Goal: Task Accomplishment & Management: Manage account settings

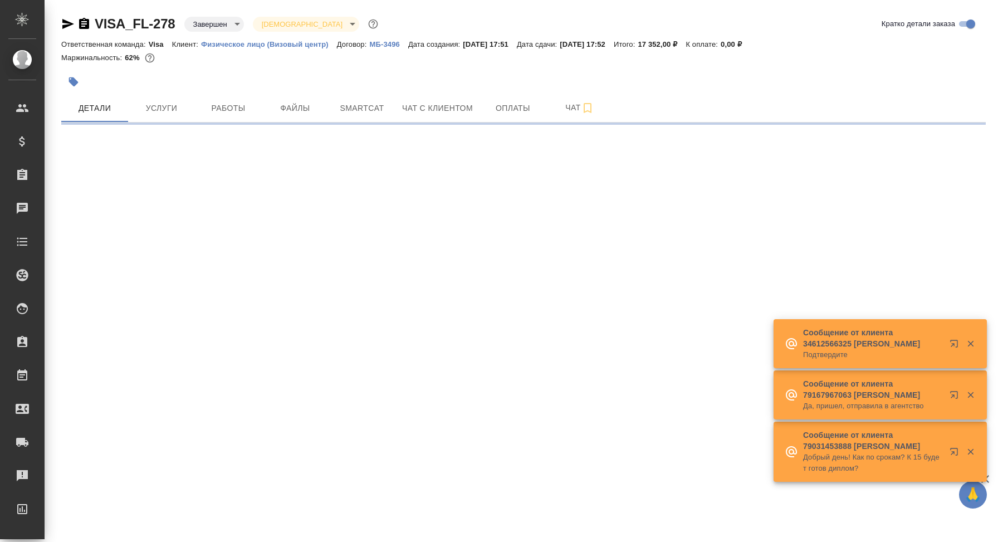
select select "RU"
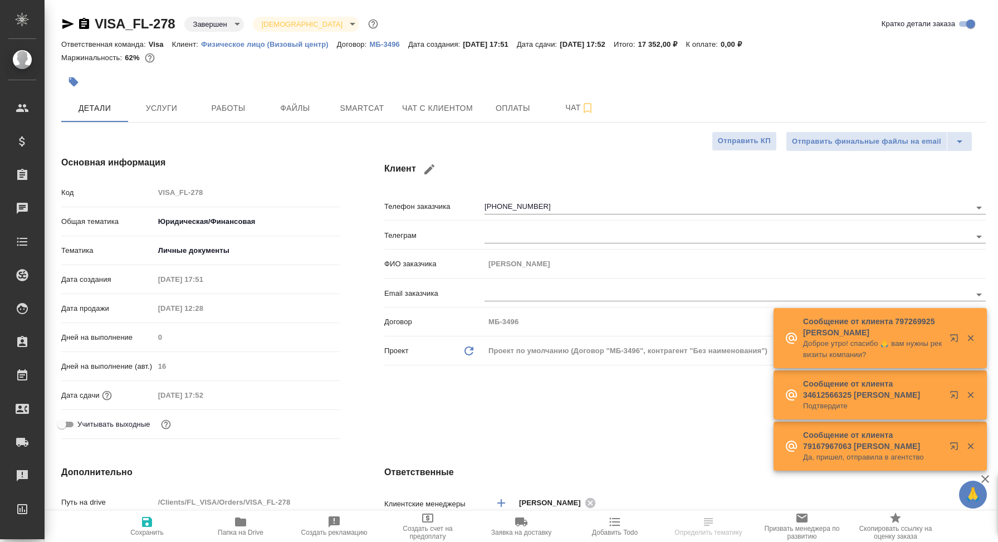
type textarea "x"
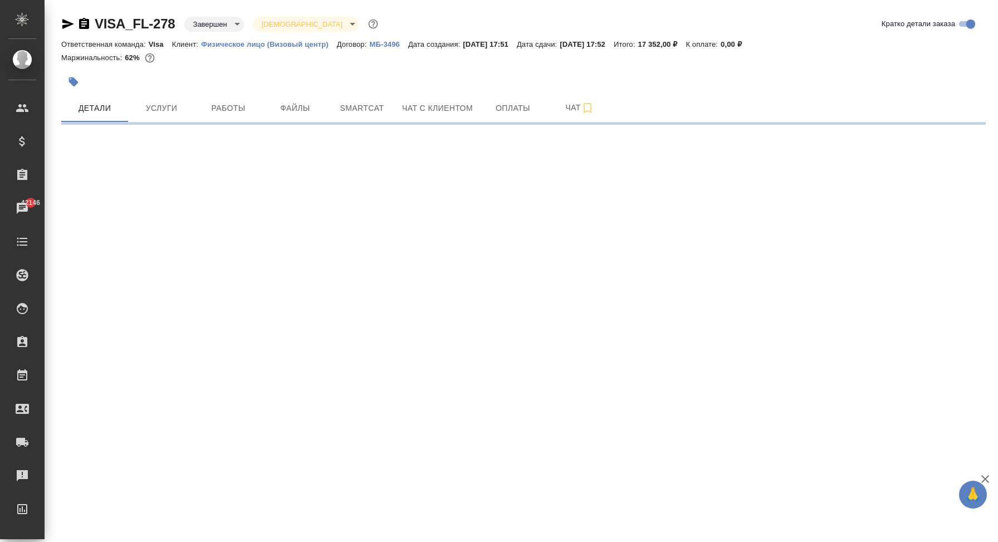
select select "RU"
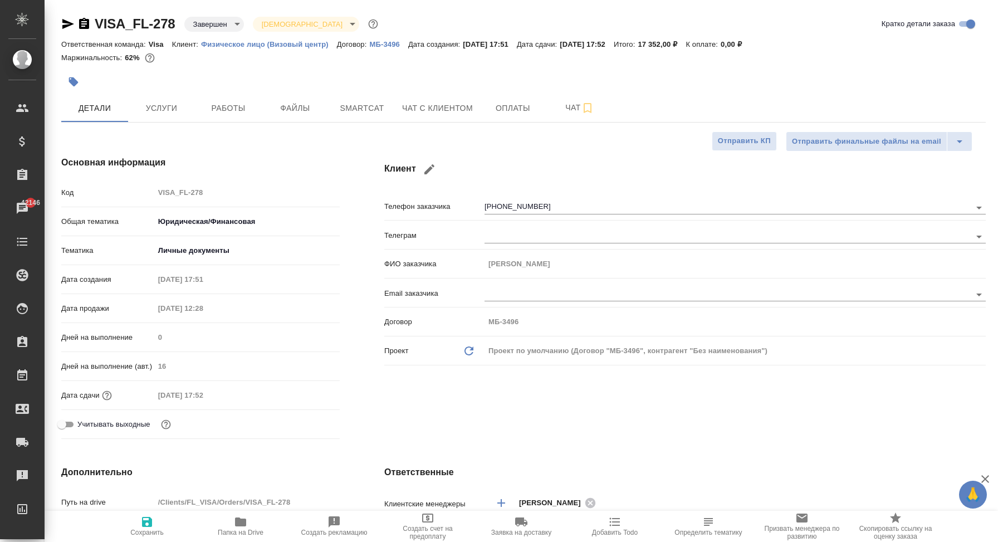
type textarea "x"
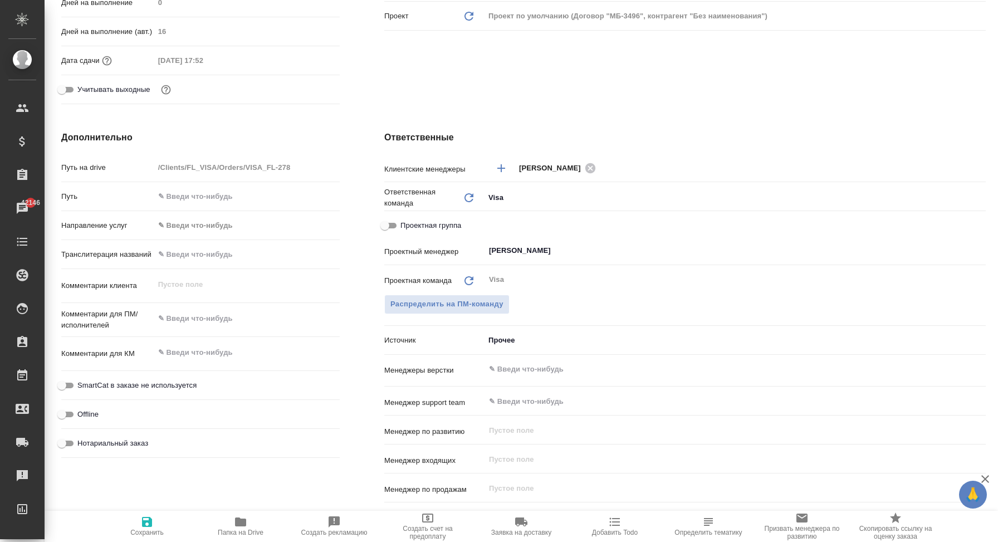
scroll to position [335, 0]
click at [505, 341] on body "🙏 .cls-1 fill:#fff; AWATERA Корэн Владислав Клиенты Спецификации Заказы 42146 Ч…" at bounding box center [499, 271] width 998 height 542
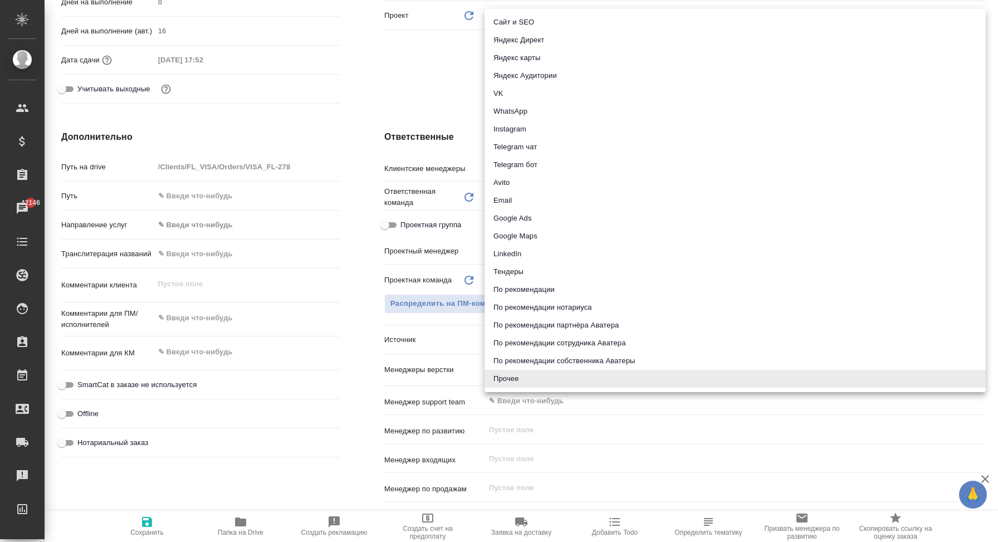
click at [573, 19] on li "Сайт и SEO" at bounding box center [735, 22] width 501 height 18
type textarea "x"
type input "seo"
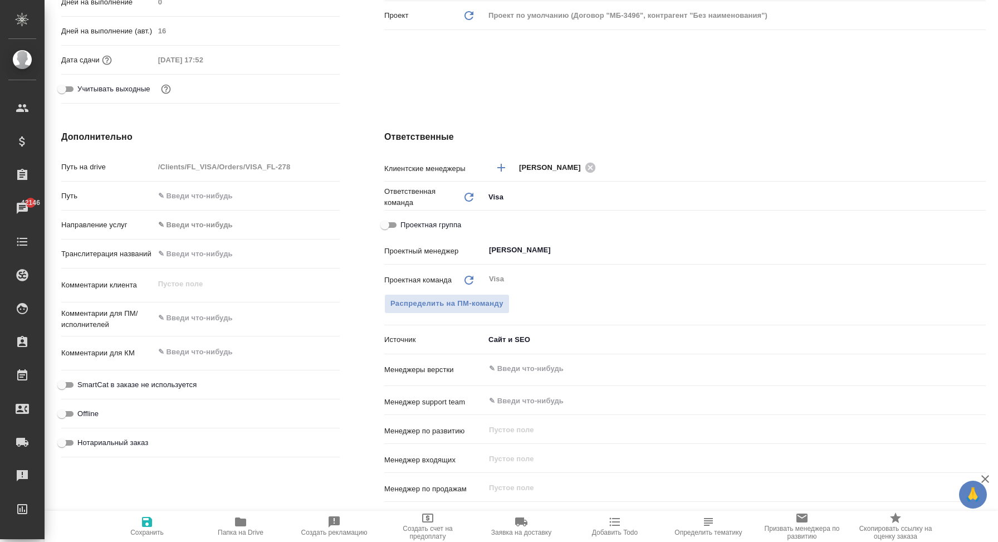
click at [152, 526] on icon "button" at bounding box center [147, 522] width 10 height 10
type textarea "x"
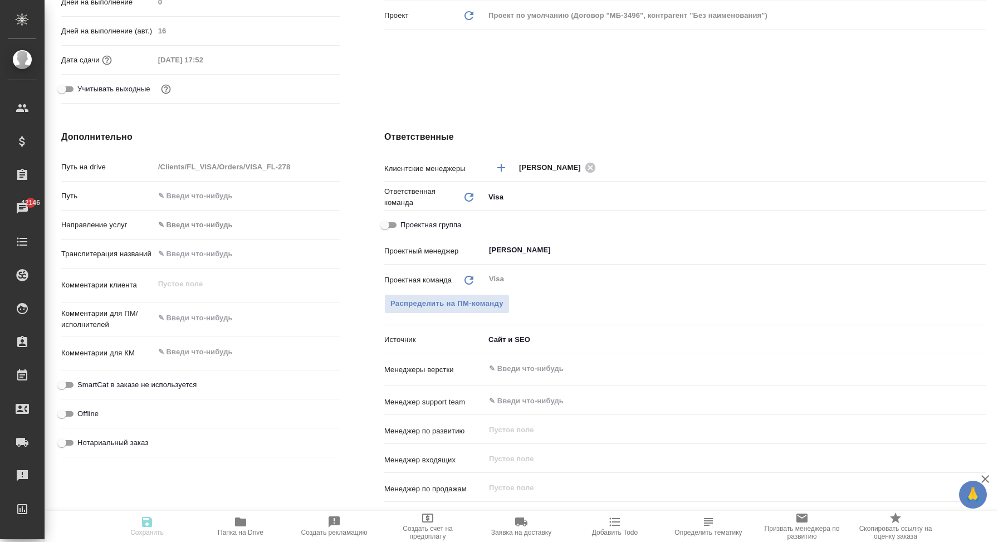
type textarea "x"
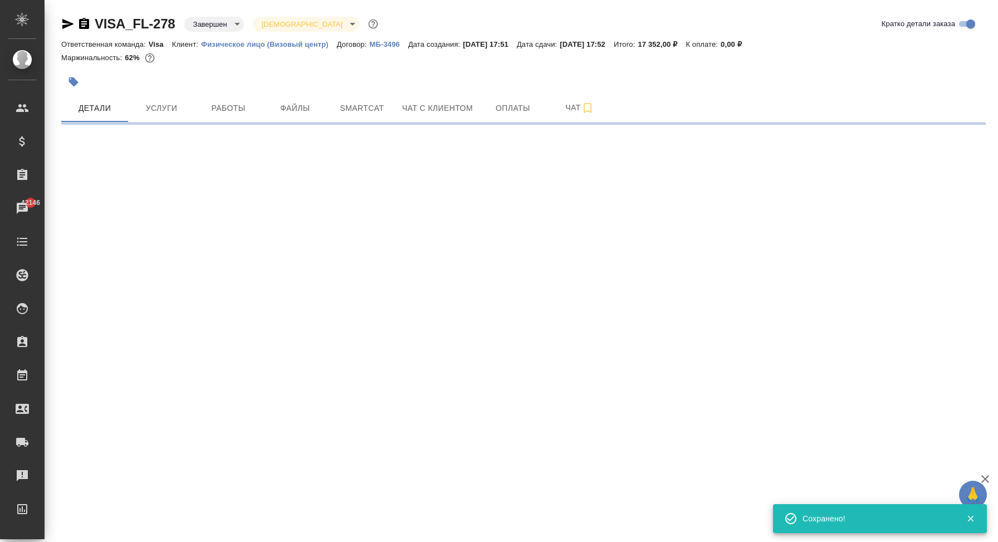
select select "RU"
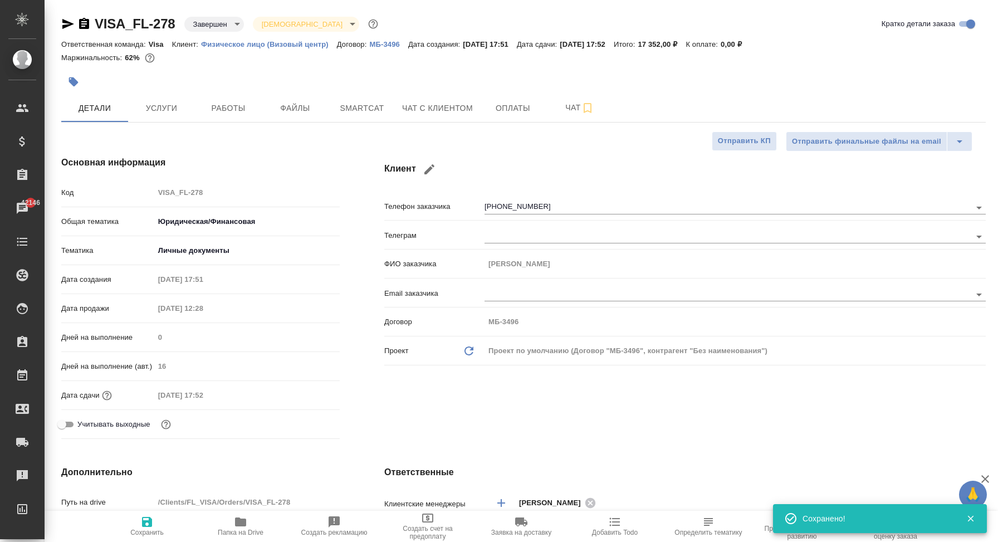
type textarea "x"
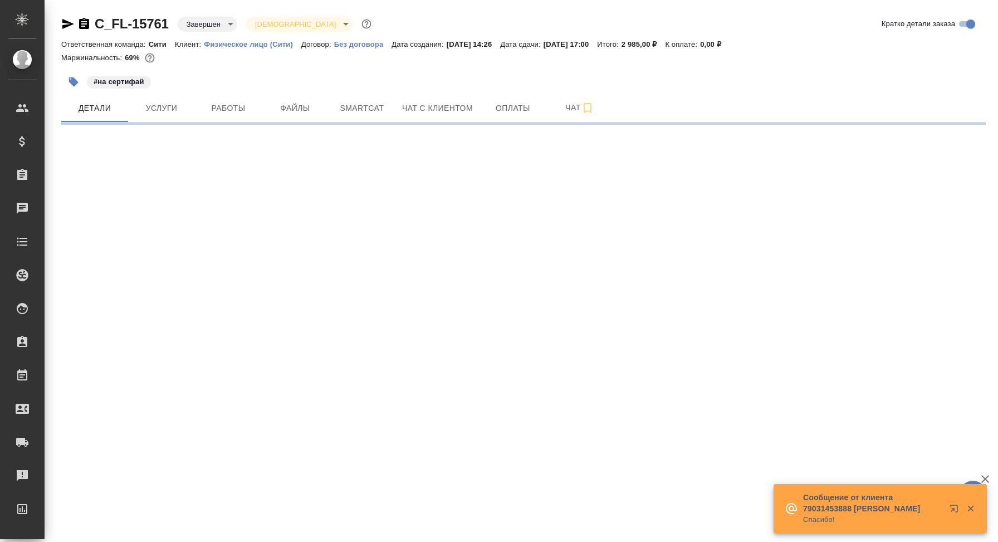
select select "RU"
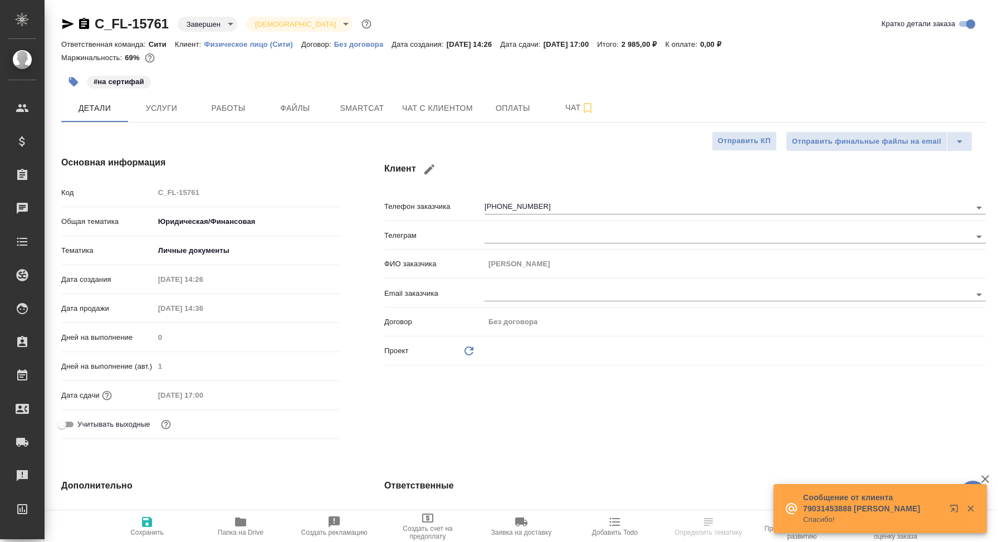
type textarea "x"
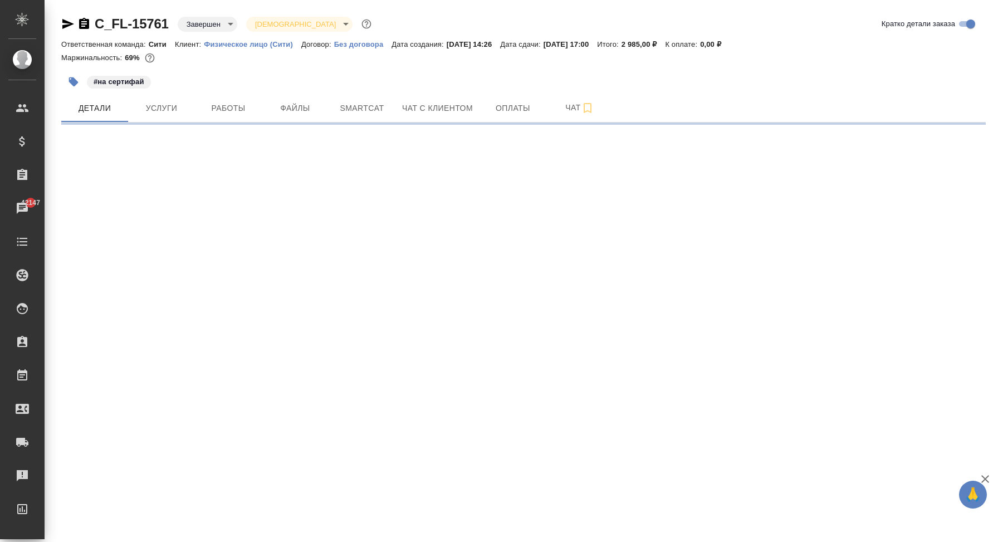
select select "RU"
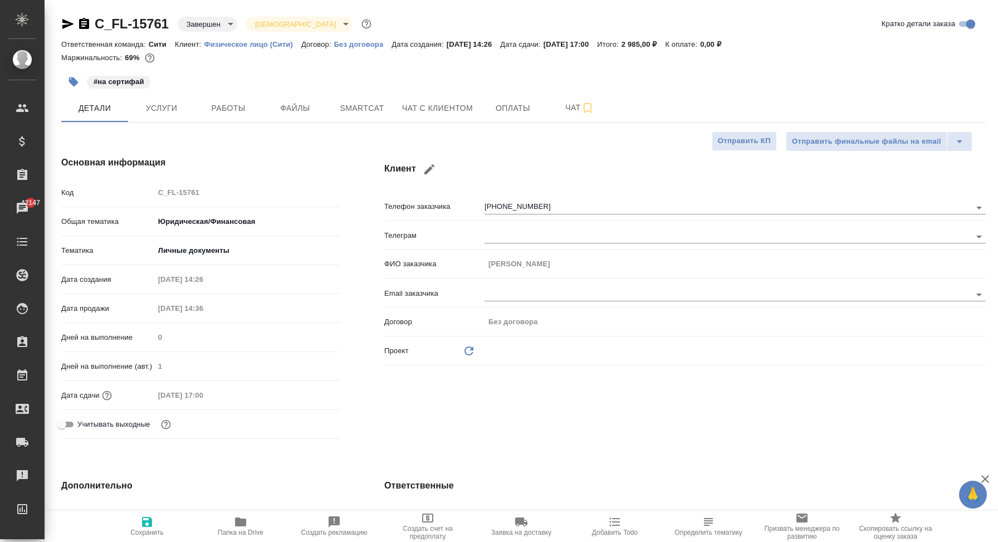
type textarea "x"
drag, startPoint x: 170, startPoint y: 26, endPoint x: 94, endPoint y: 27, distance: 76.3
click at [94, 27] on div "C_FL-15761 Завершен closed Святая троица holyTrinity" at bounding box center [217, 24] width 312 height 18
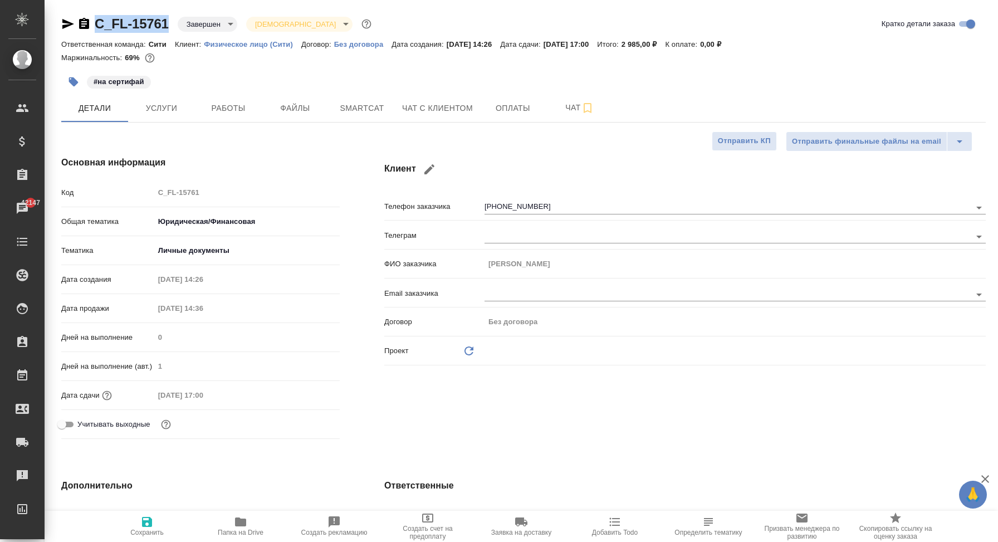
copy link "C_FL-15761"
click at [804, 18] on div "C_FL-15761 Завершен closed Святая троица holyTrinity Кратко детали заказа" at bounding box center [523, 24] width 925 height 18
type textarea "x"
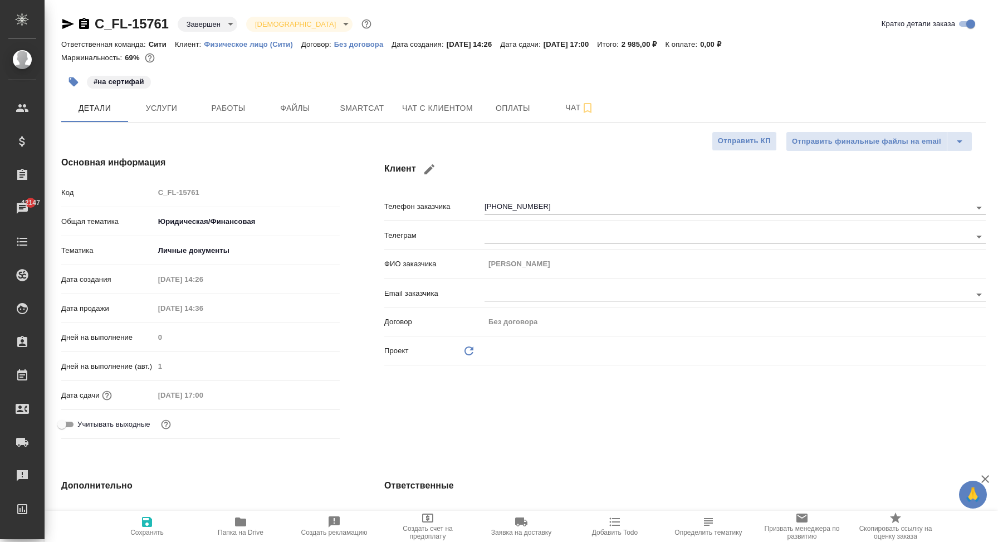
type textarea "x"
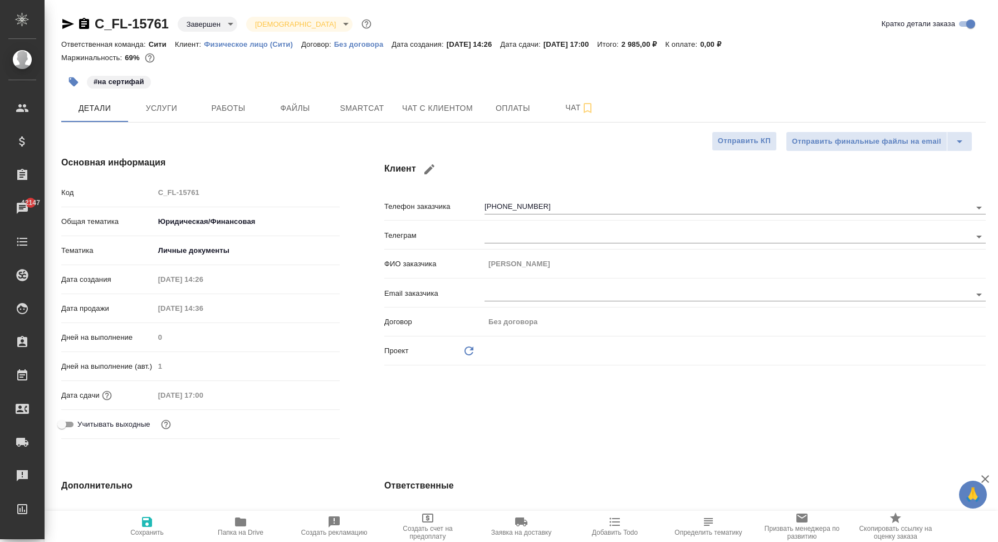
type textarea "x"
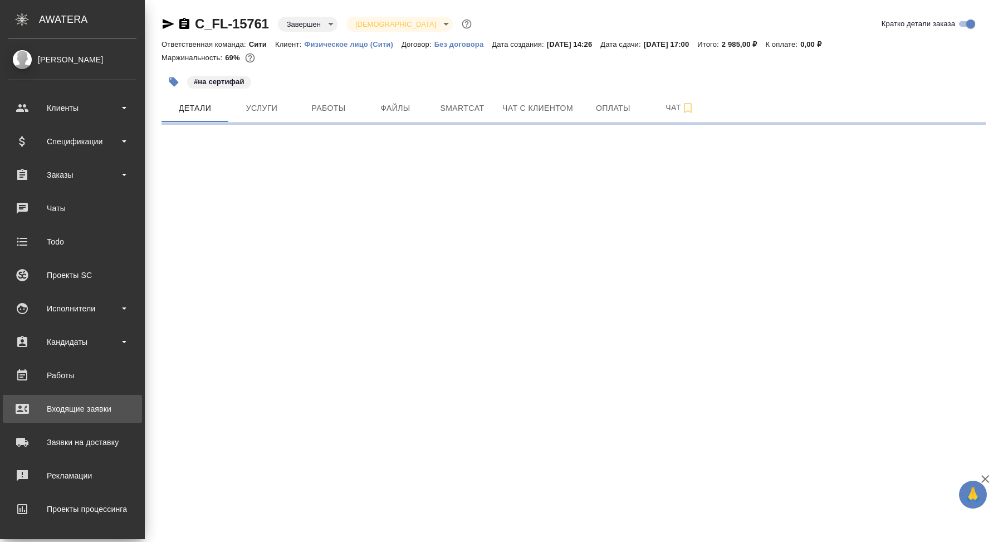
click at [81, 410] on div "Входящие заявки" at bounding box center [72, 408] width 128 height 17
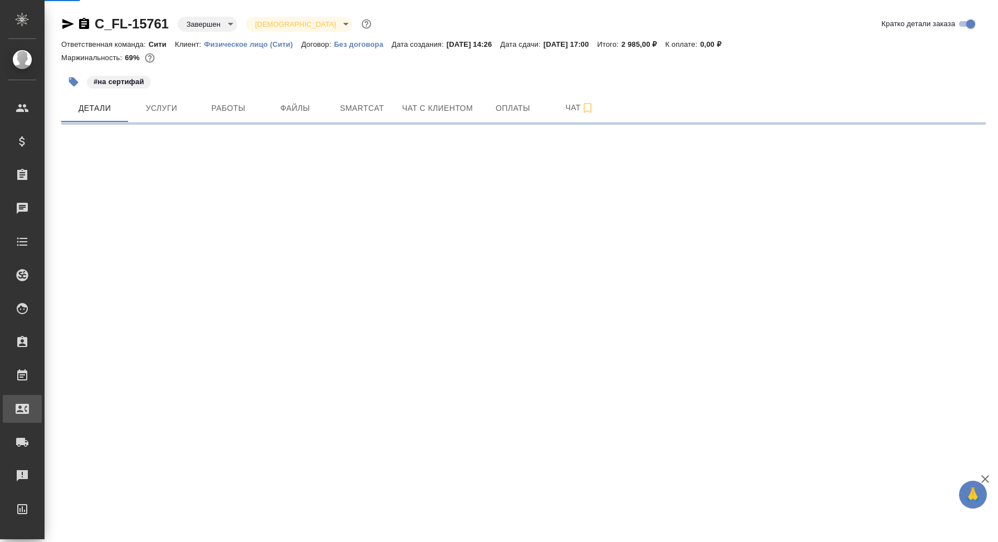
select select "RU"
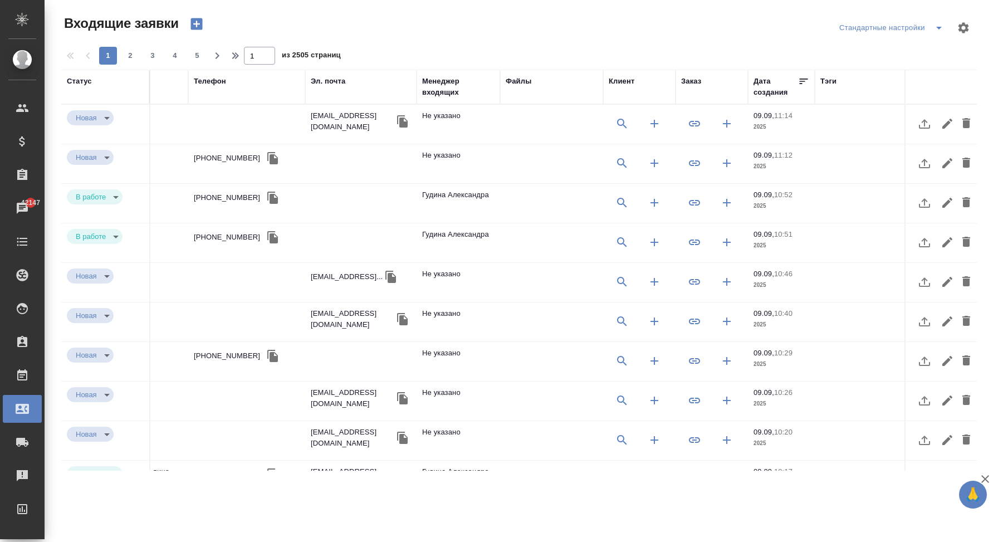
scroll to position [0, 523]
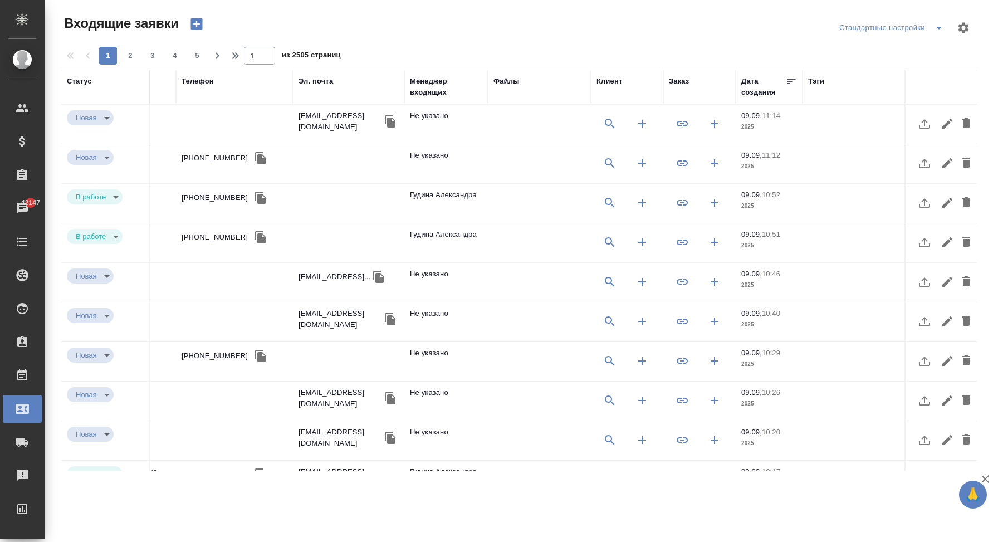
click at [680, 86] on div "Заказ" at bounding box center [679, 81] width 20 height 11
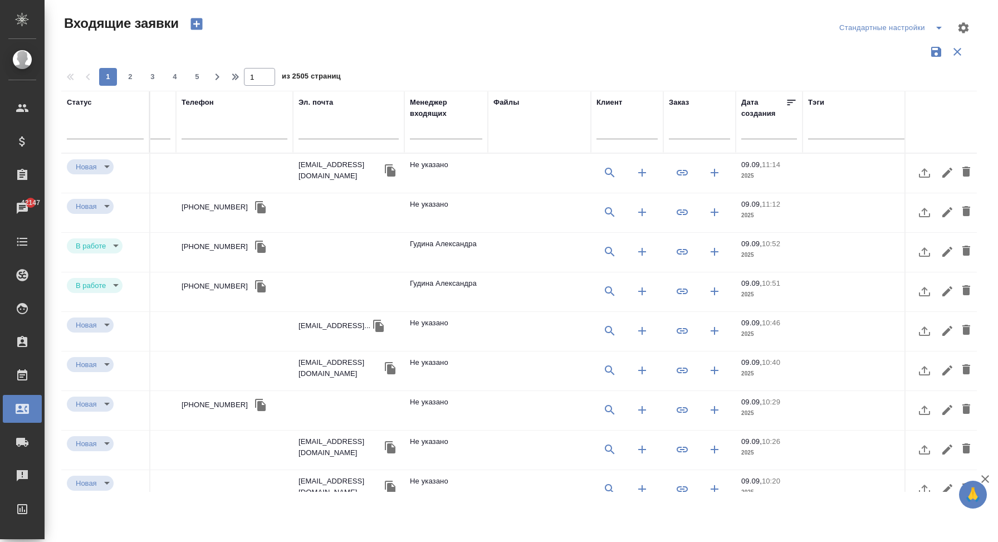
click at [685, 132] on input "text" at bounding box center [699, 132] width 61 height 14
paste input "C_FL-15761"
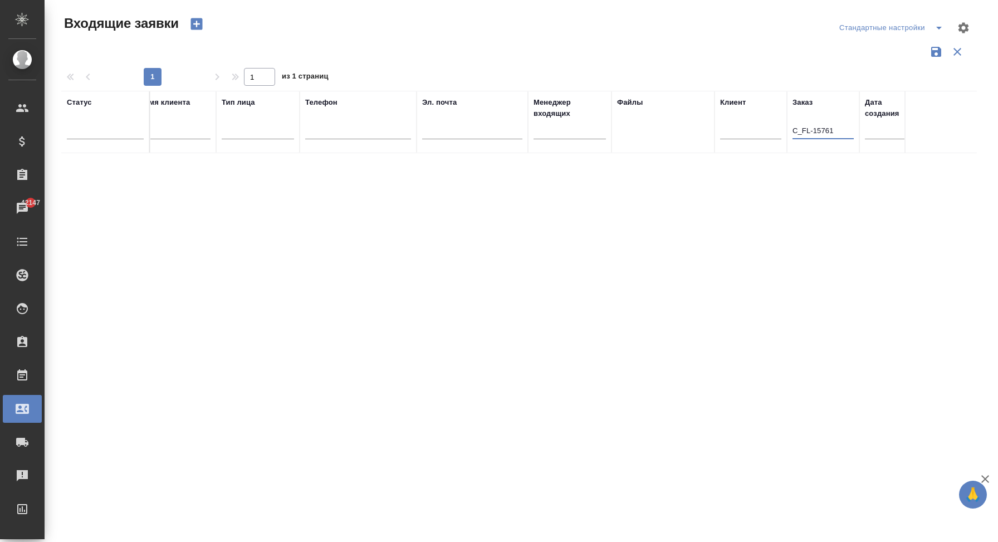
scroll to position [0, 555]
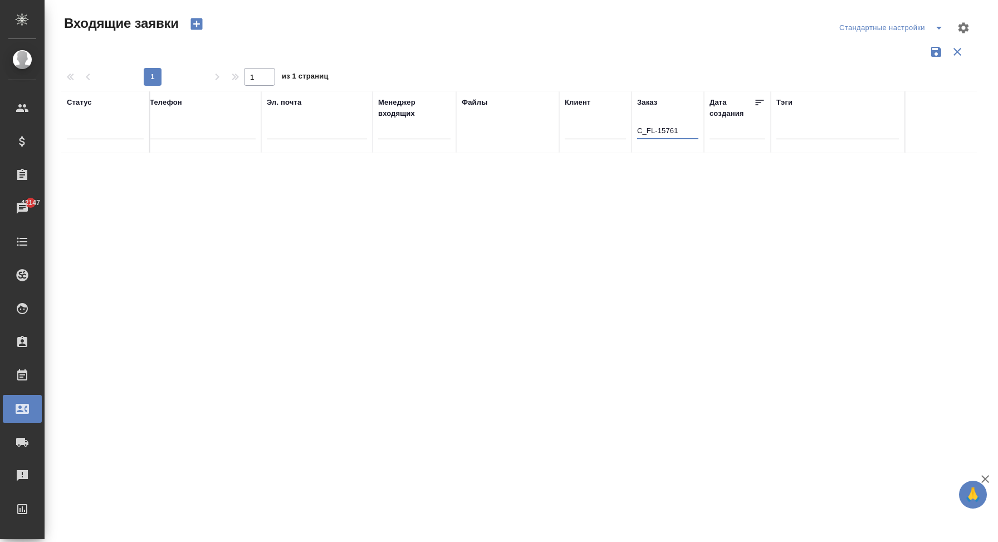
click at [679, 126] on input "C_FL-15761" at bounding box center [667, 132] width 61 height 14
paste input "SM_FL-4522"
type input "SM_FL-4522"
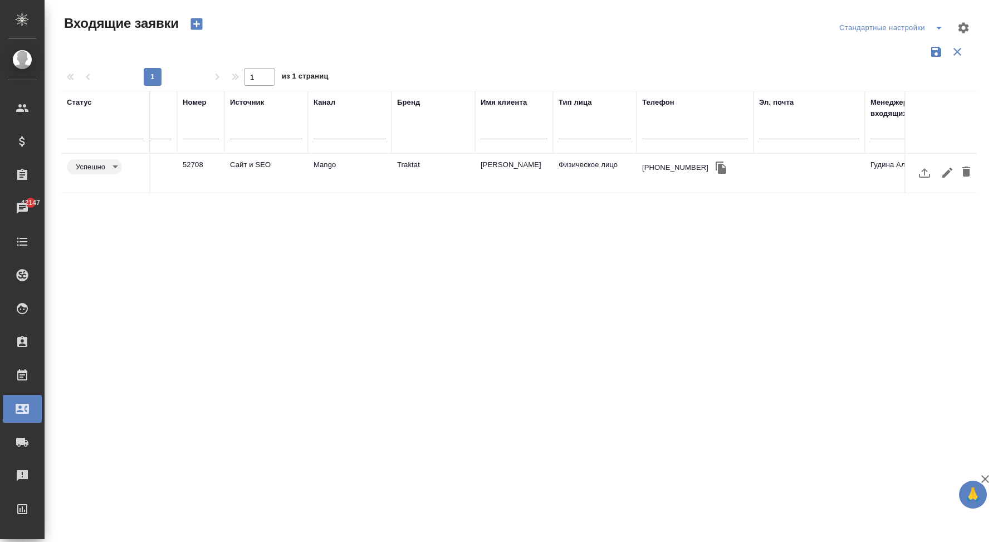
scroll to position [0, 0]
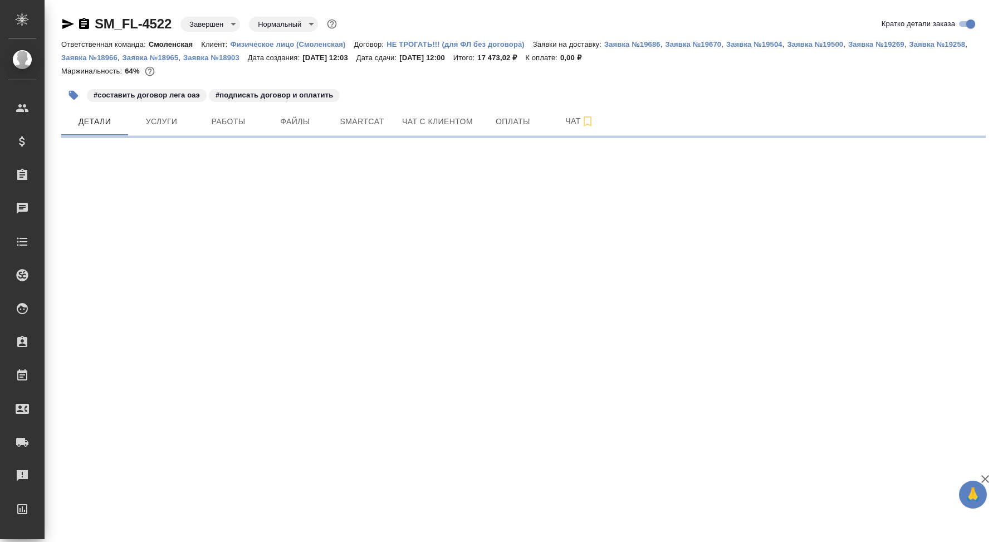
select select "RU"
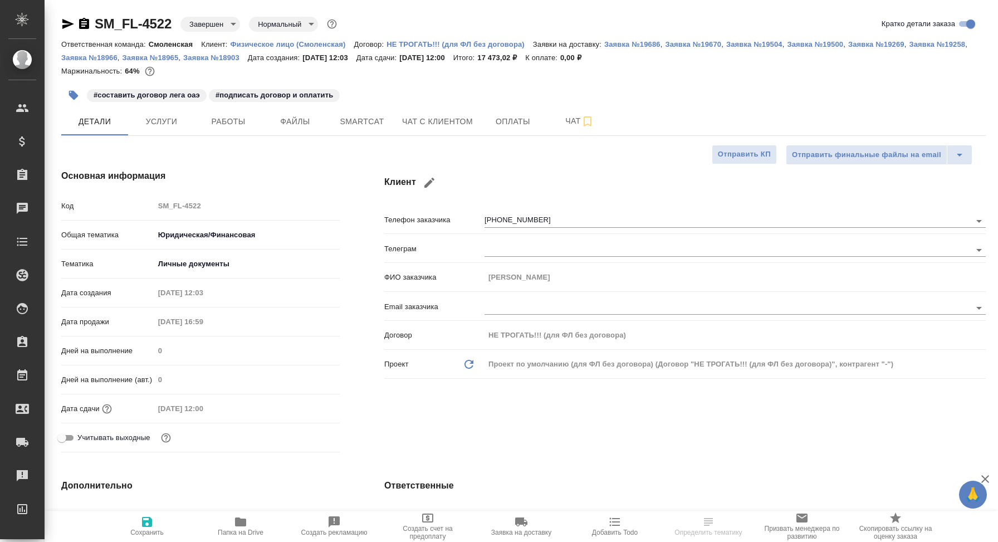
type textarea "x"
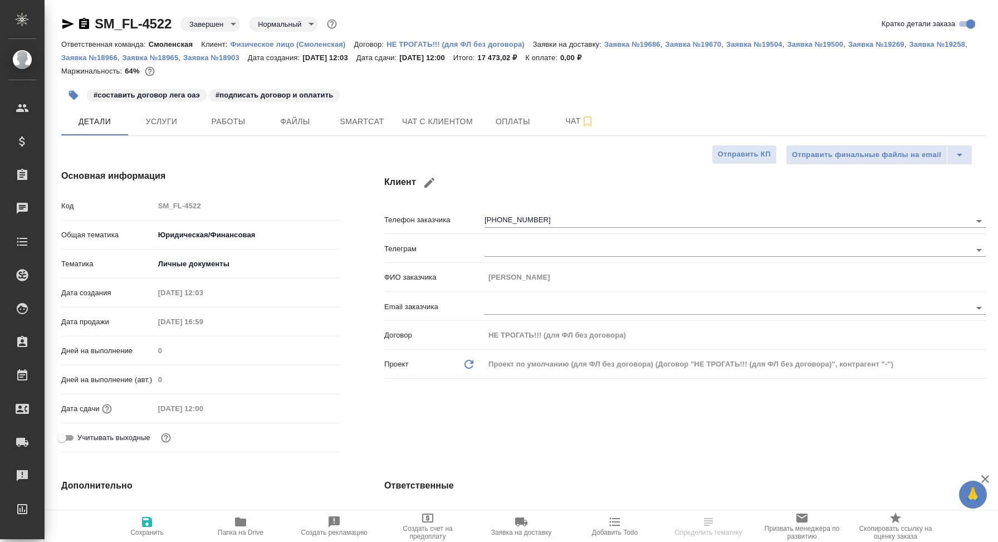
type textarea "x"
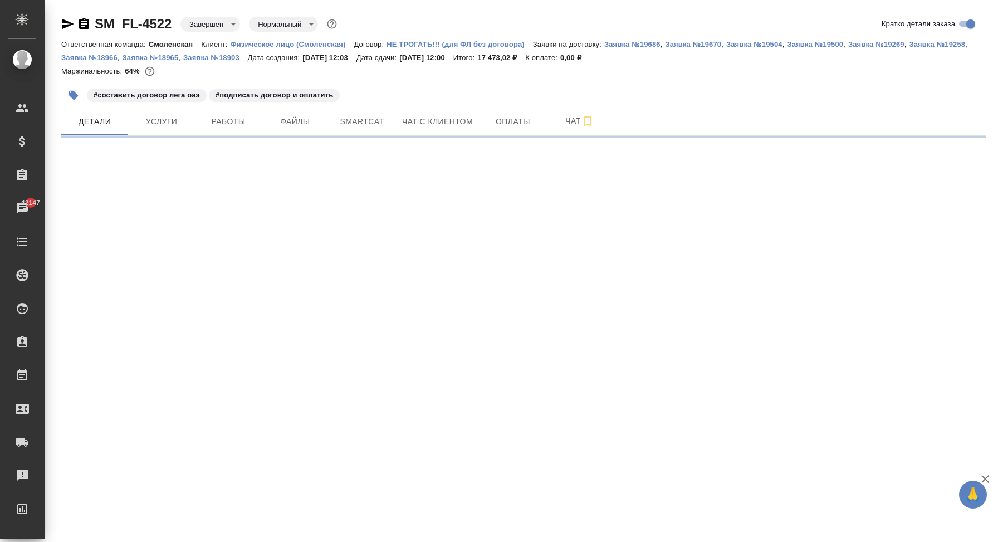
select select "RU"
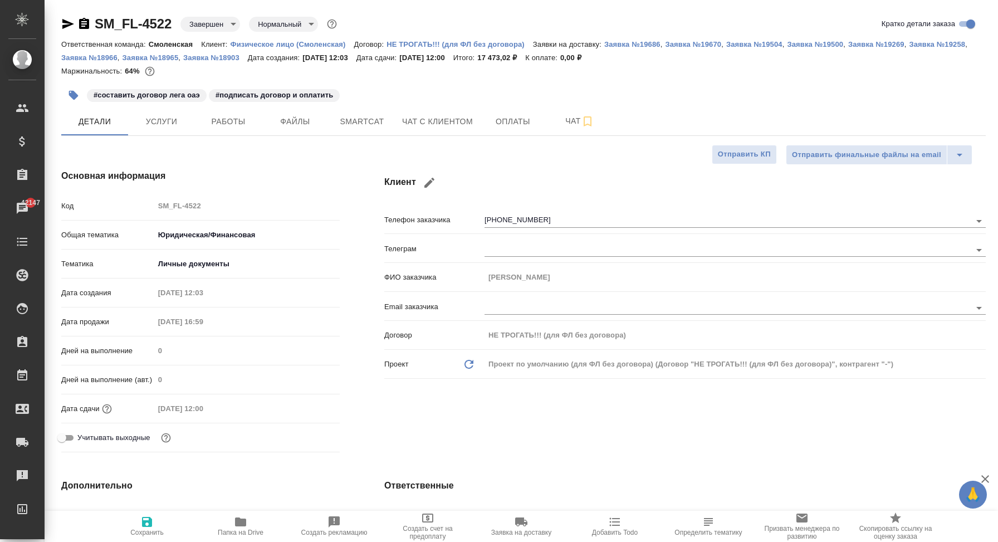
type textarea "x"
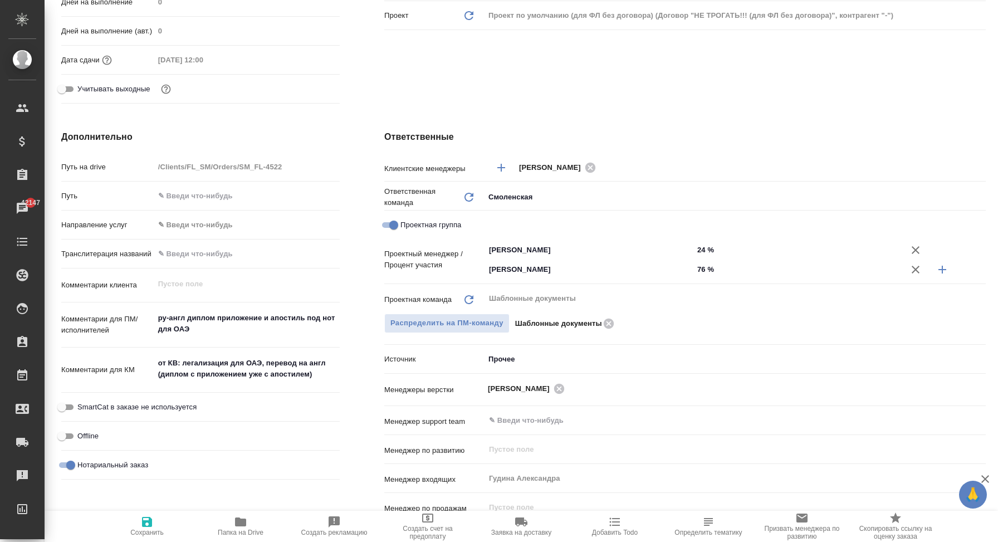
scroll to position [365, 0]
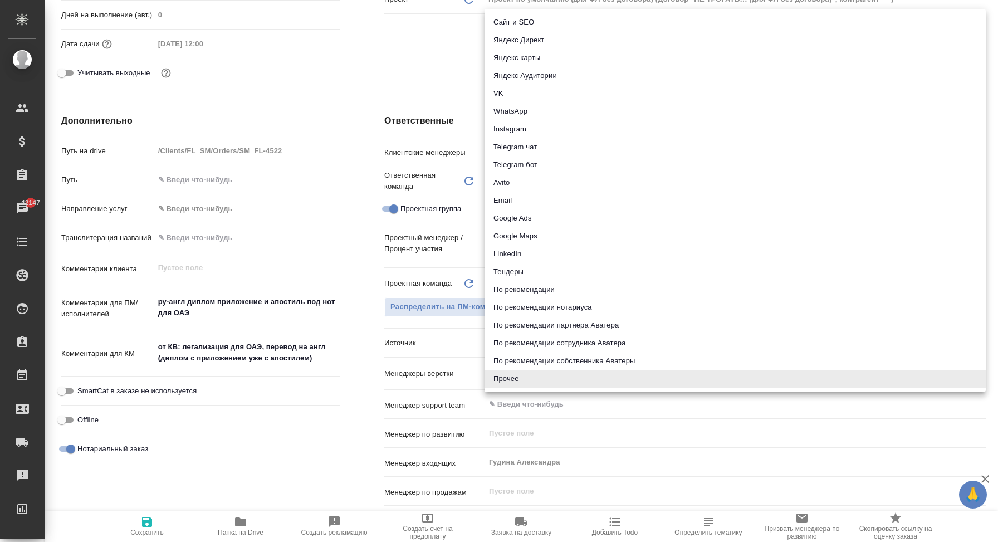
click at [511, 334] on body "🙏 .cls-1 fill:#fff; AWATERA Корэн Владислав Клиенты Спецификации Заказы 42147 Ч…" at bounding box center [499, 271] width 998 height 542
click at [558, 18] on li "Сайт и SEO" at bounding box center [735, 22] width 501 height 18
type textarea "x"
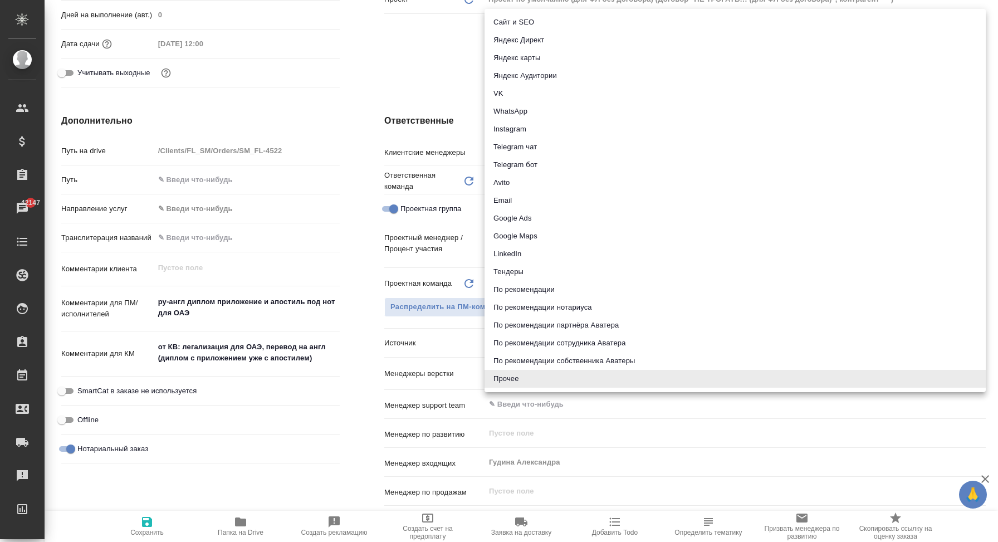
type input "seo"
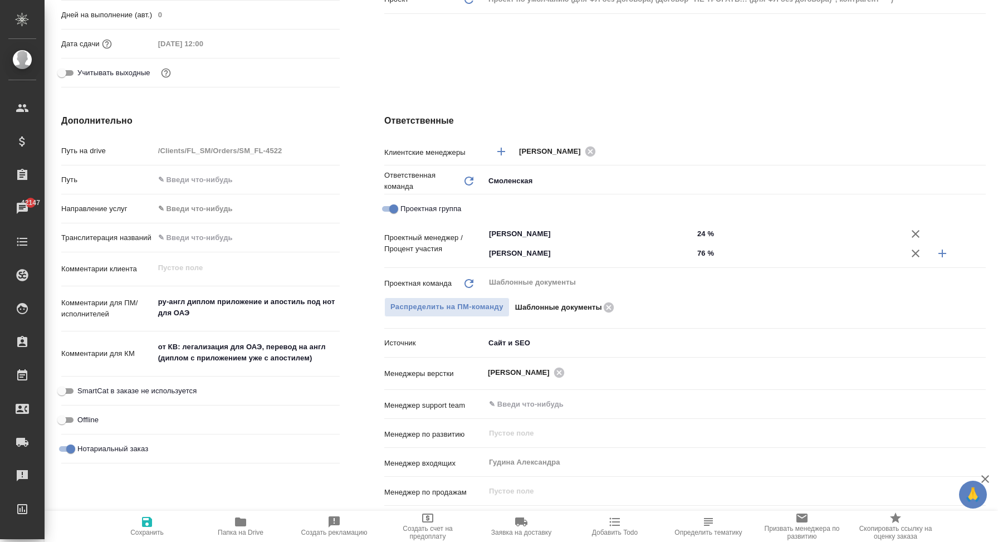
type textarea "x"
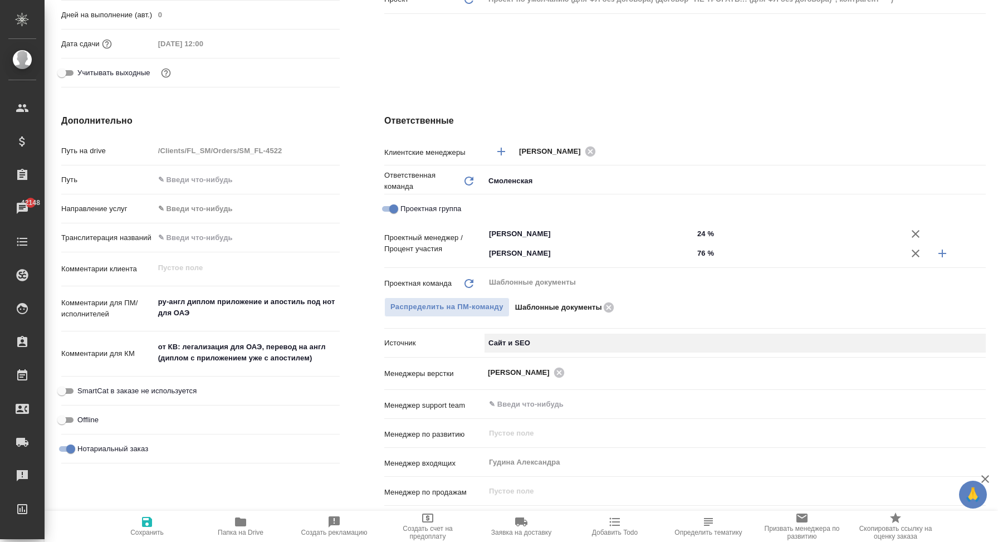
type textarea "x"
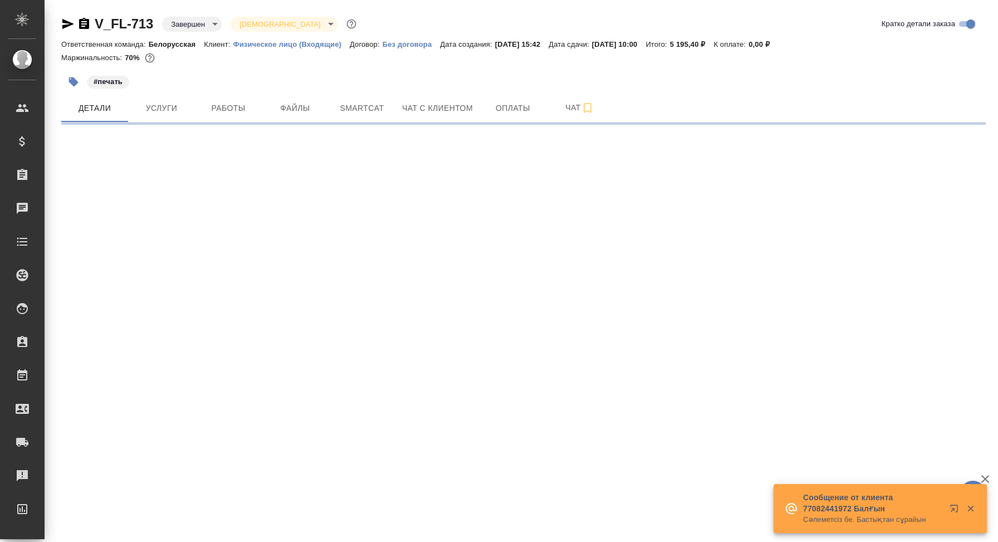
select select "RU"
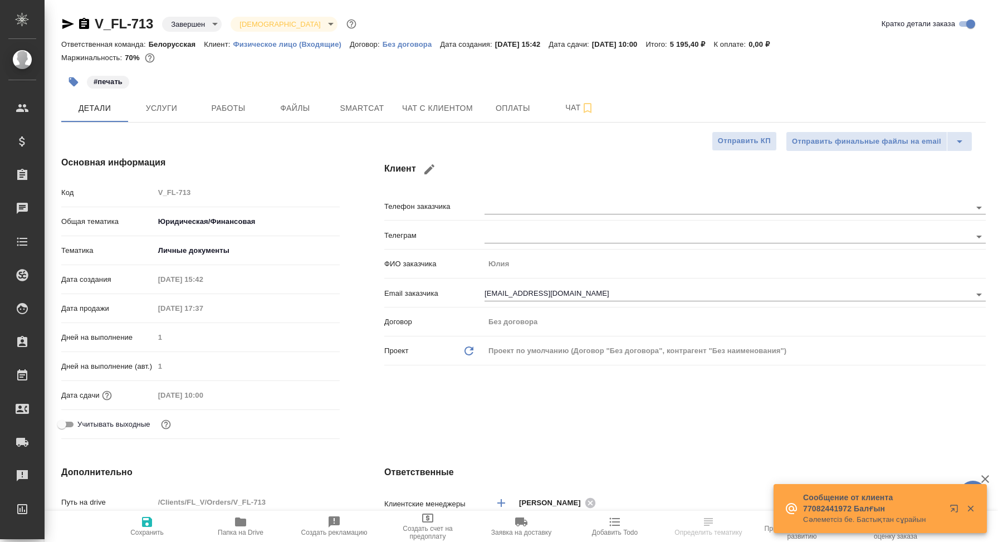
type textarea "x"
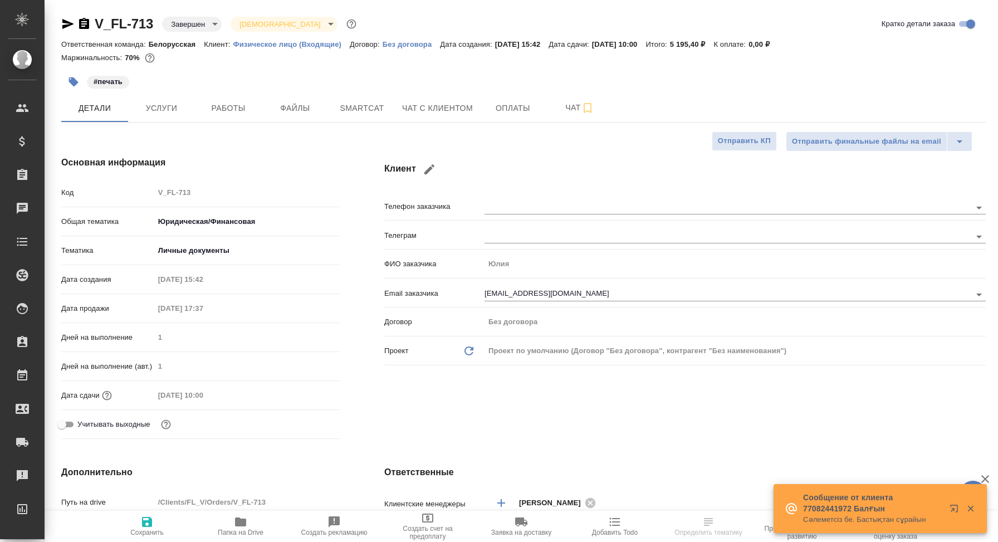
type textarea "x"
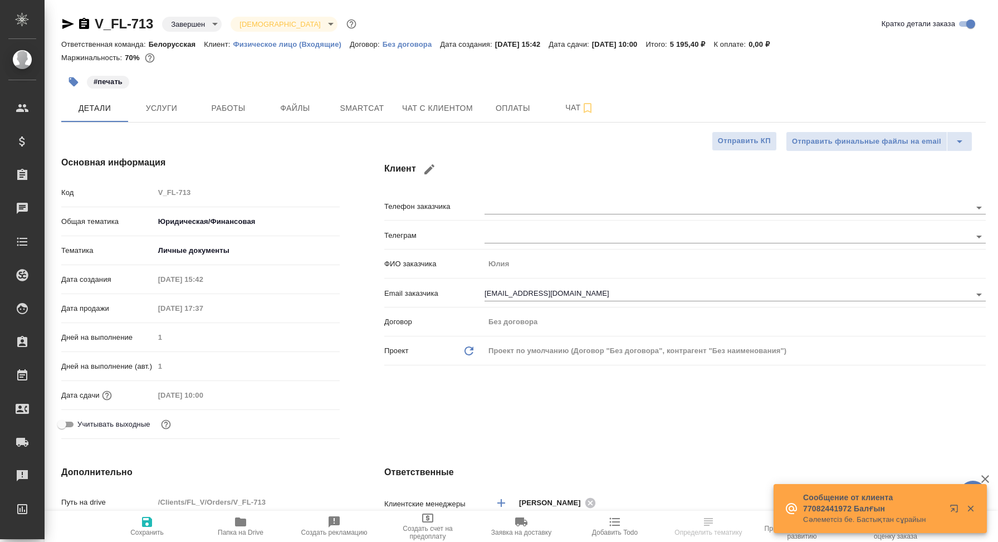
type textarea "x"
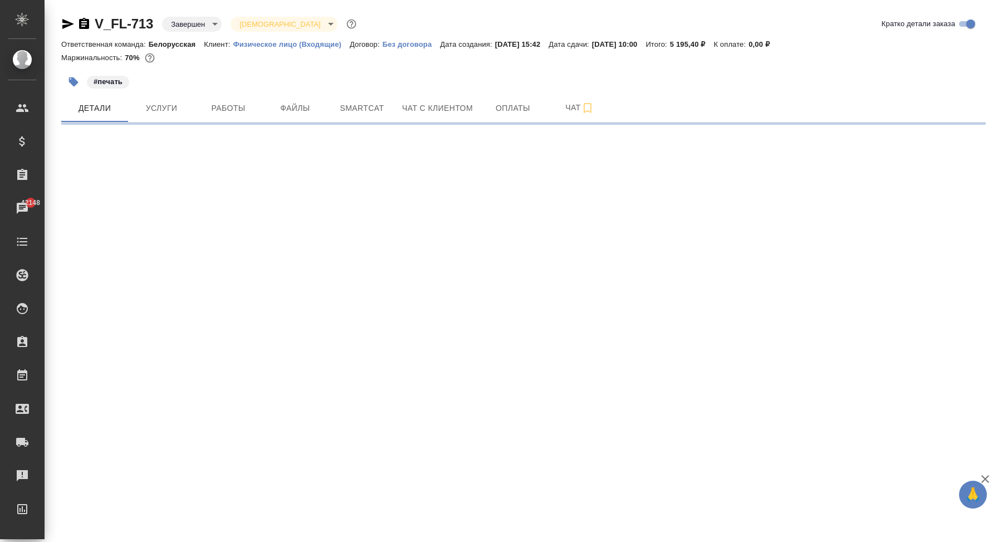
select select "RU"
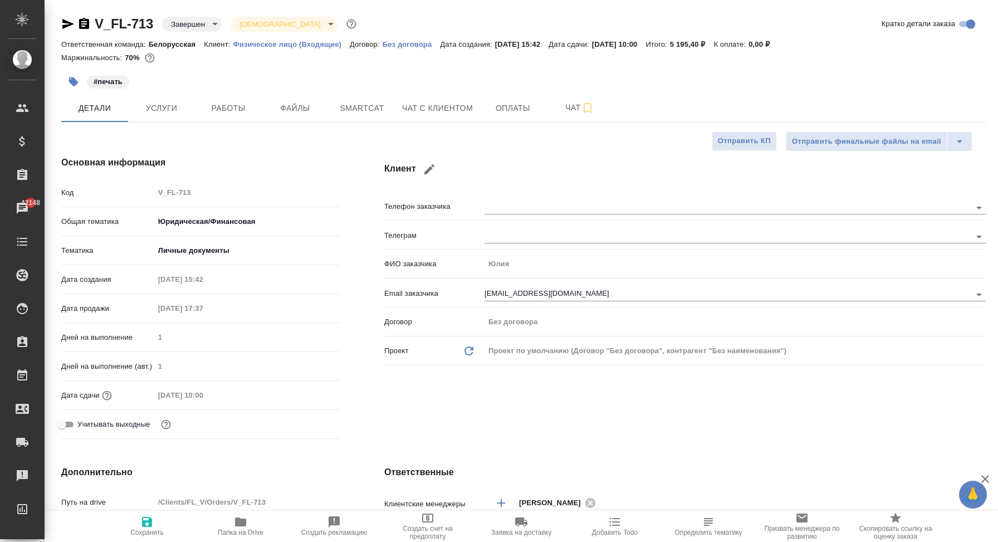
type textarea "x"
click at [600, 63] on div "Маржинальность: 70%" at bounding box center [523, 58] width 925 height 14
type textarea "x"
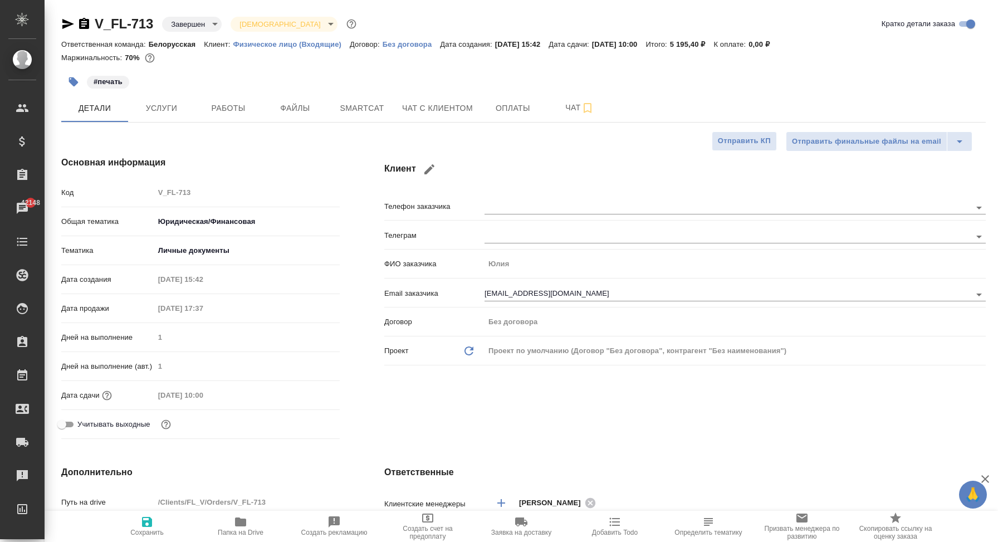
type textarea "x"
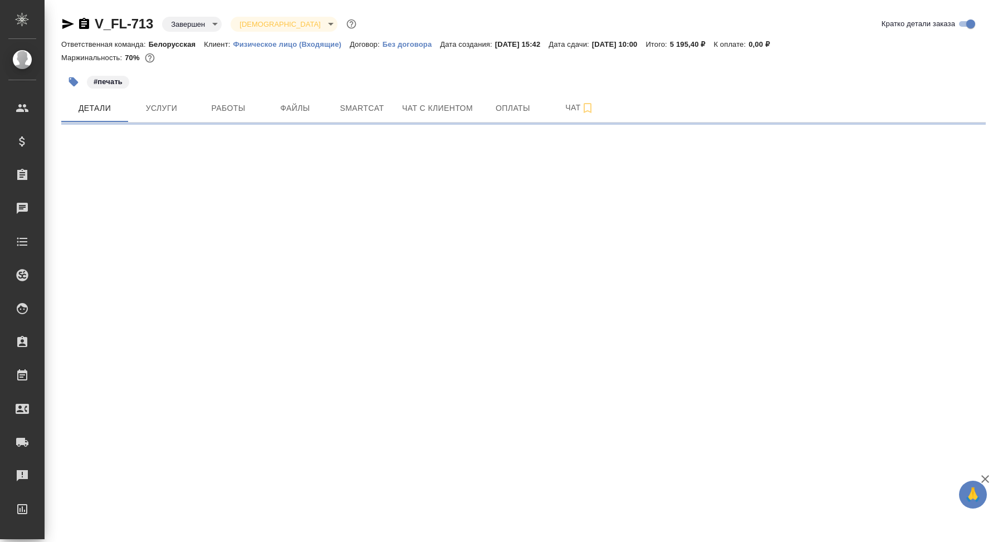
select select "RU"
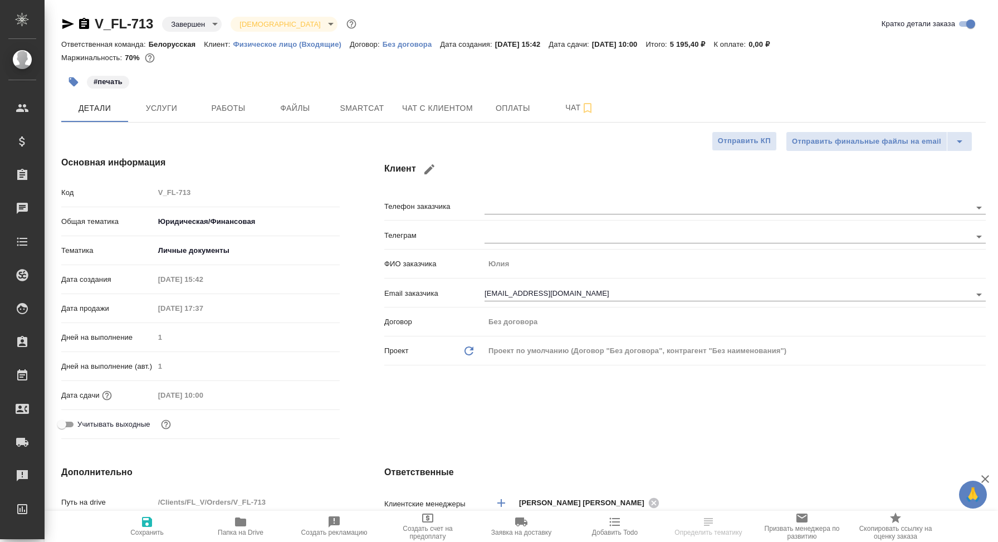
type textarea "x"
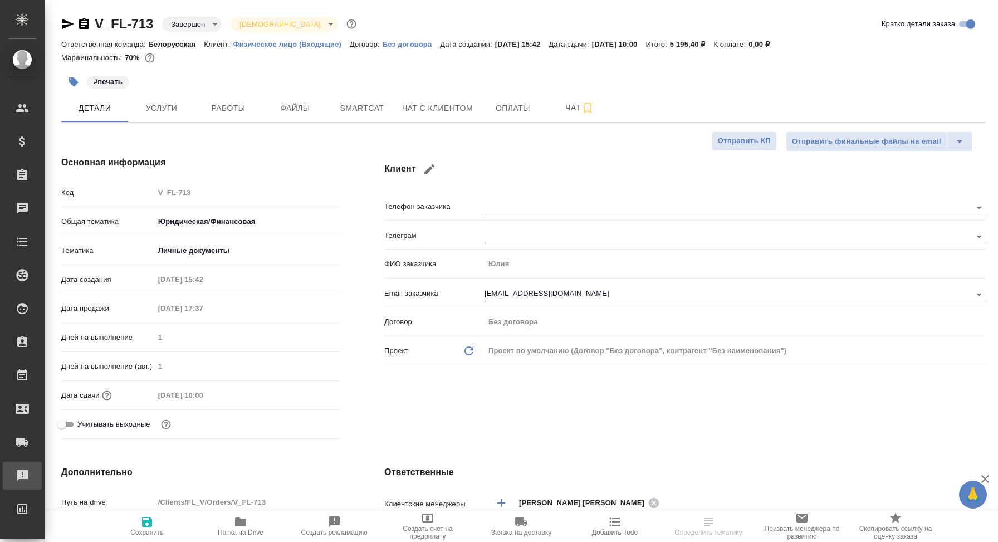
type textarea "x"
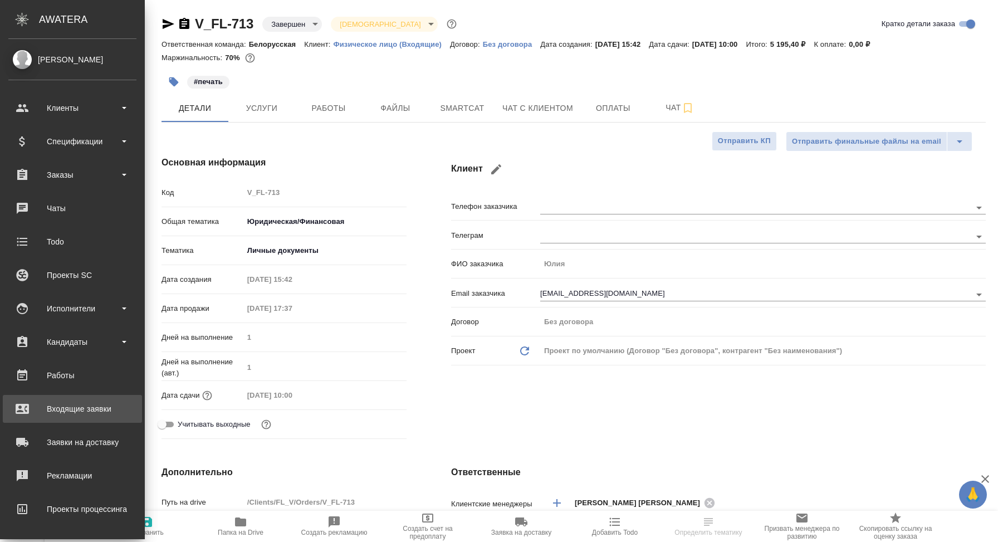
click at [98, 406] on div "Входящие заявки" at bounding box center [72, 408] width 128 height 17
type textarea "x"
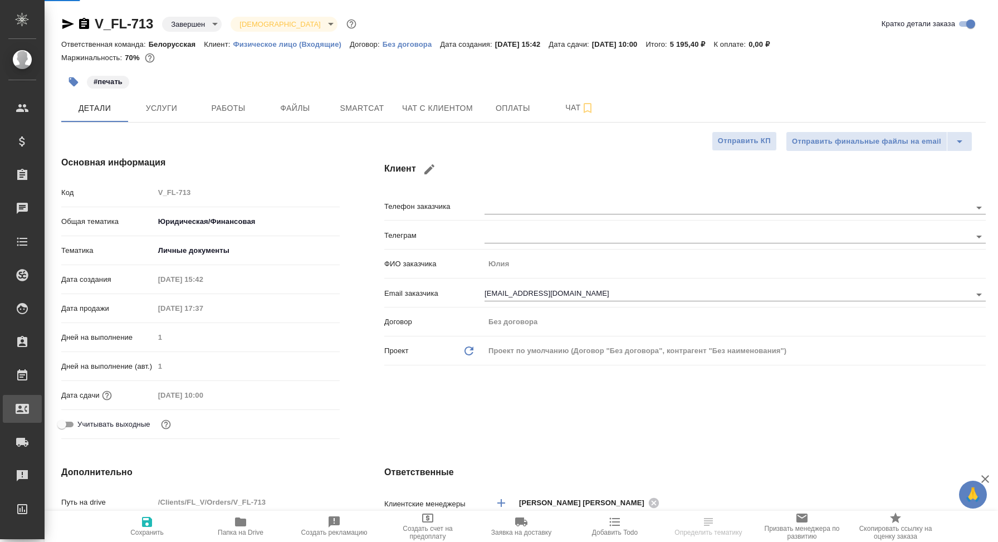
type textarea "x"
select select "RU"
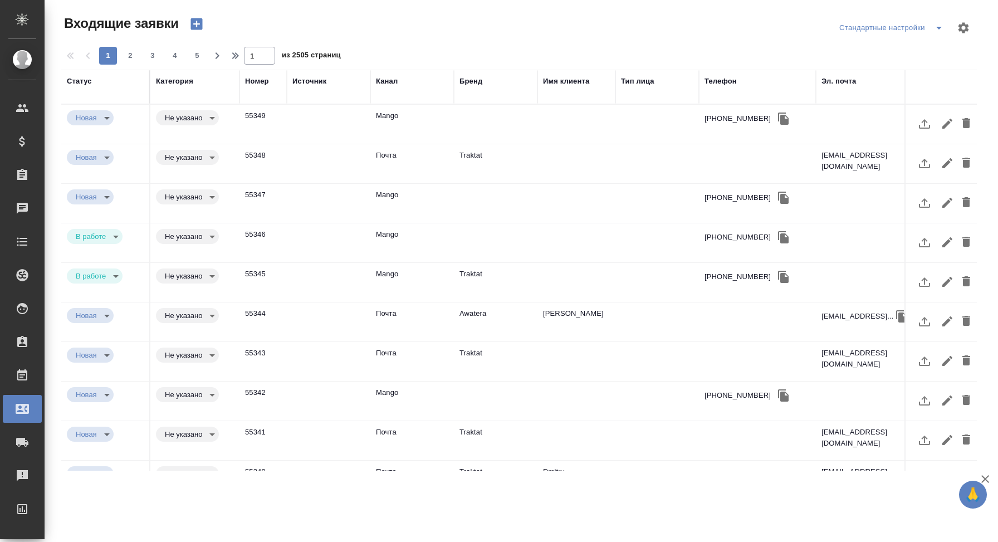
scroll to position [0, 555]
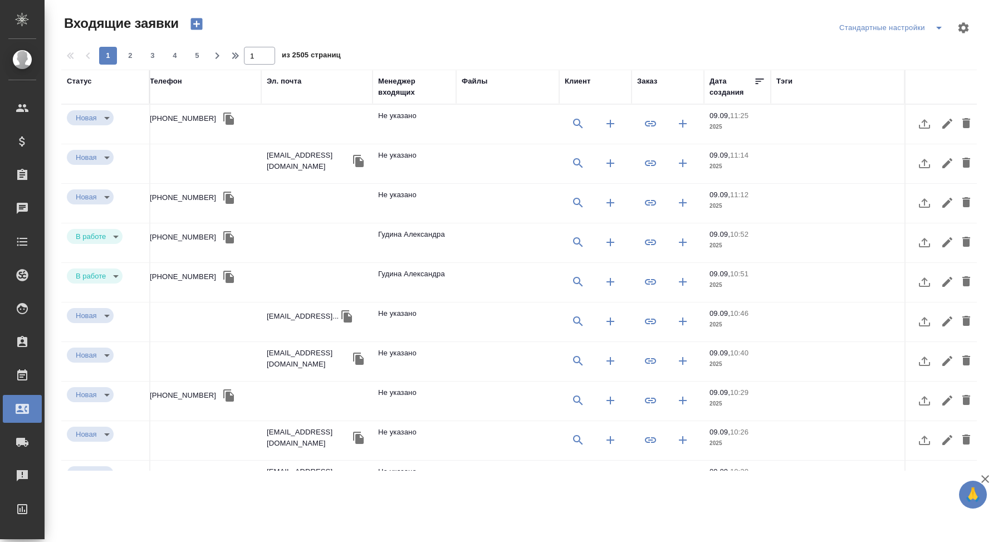
click at [652, 80] on div "Заказ" at bounding box center [647, 81] width 20 height 11
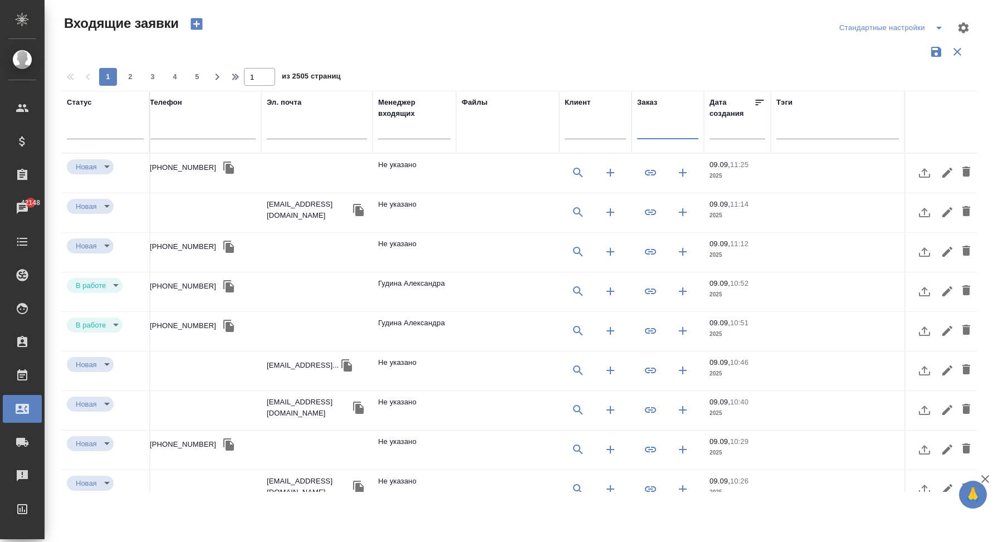
click at [656, 126] on input "text" at bounding box center [667, 132] width 61 height 14
paste input "V_FL-713"
type input "V_FL-713"
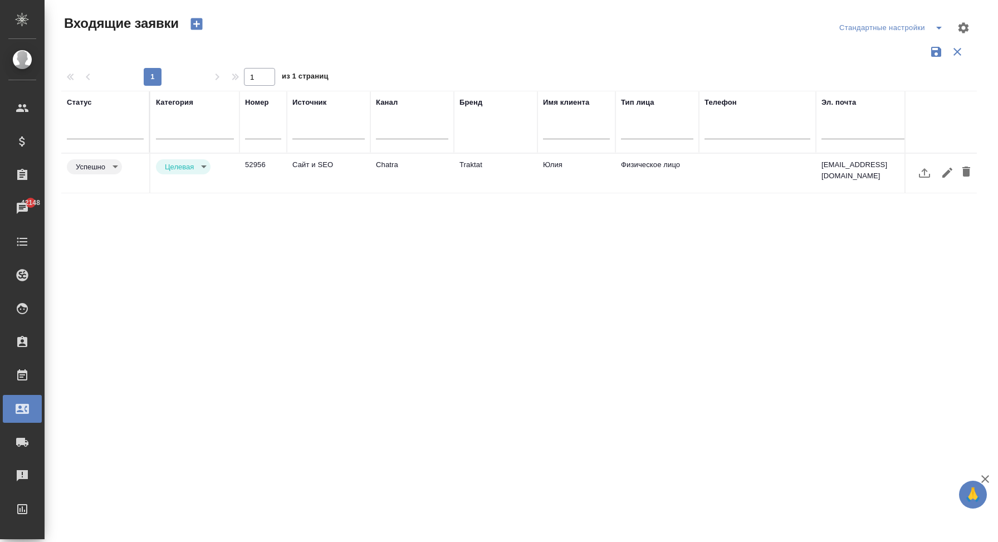
click at [466, 176] on td "Traktat" at bounding box center [496, 173] width 84 height 39
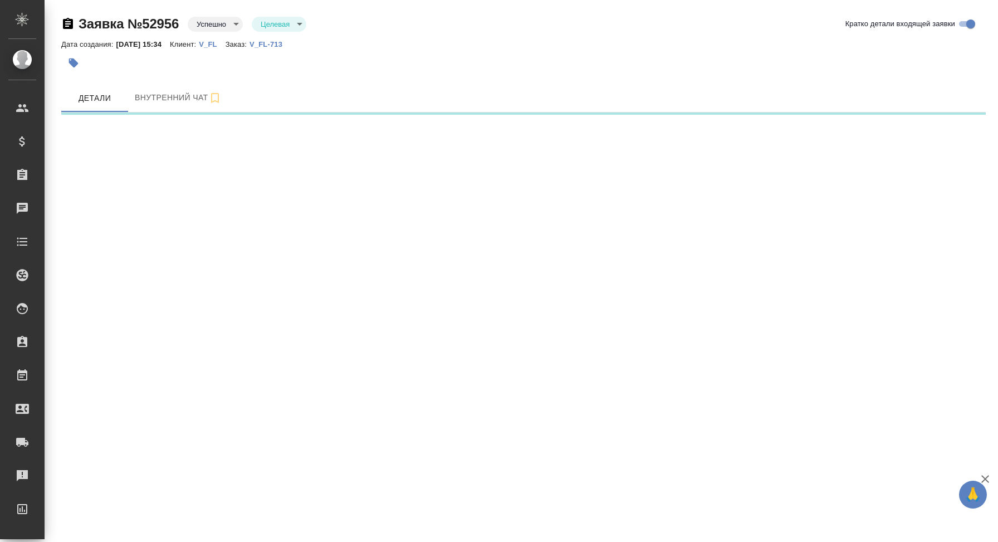
select select "RU"
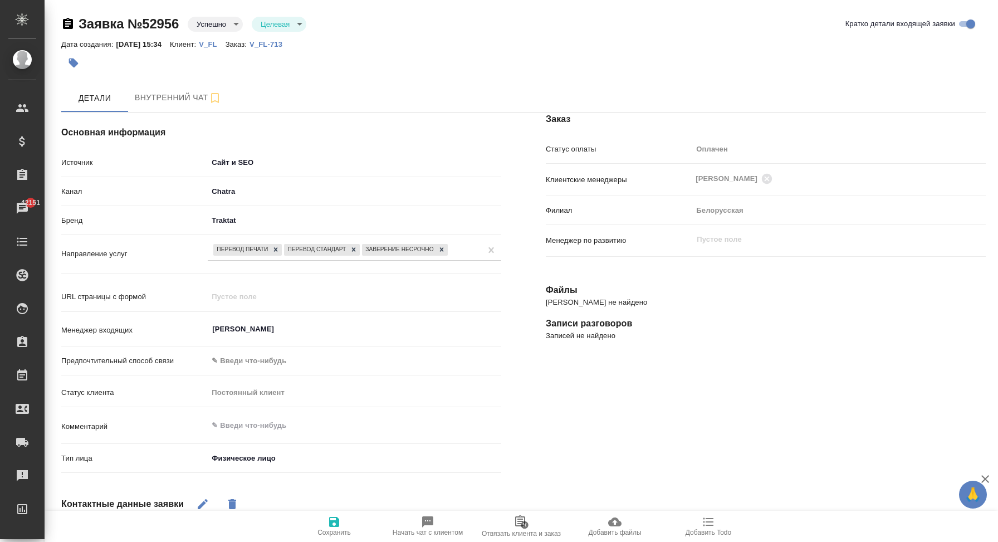
type textarea "x"
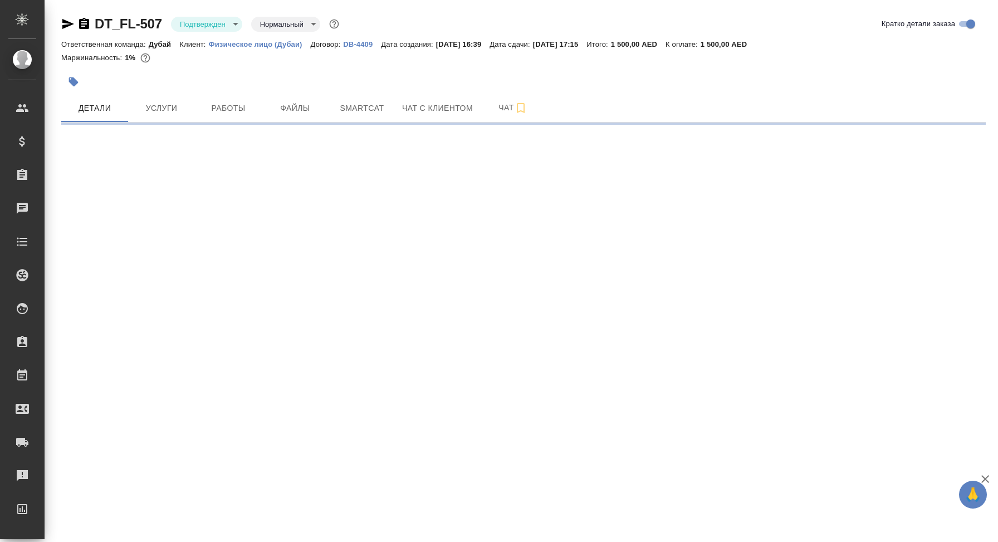
select select "RU"
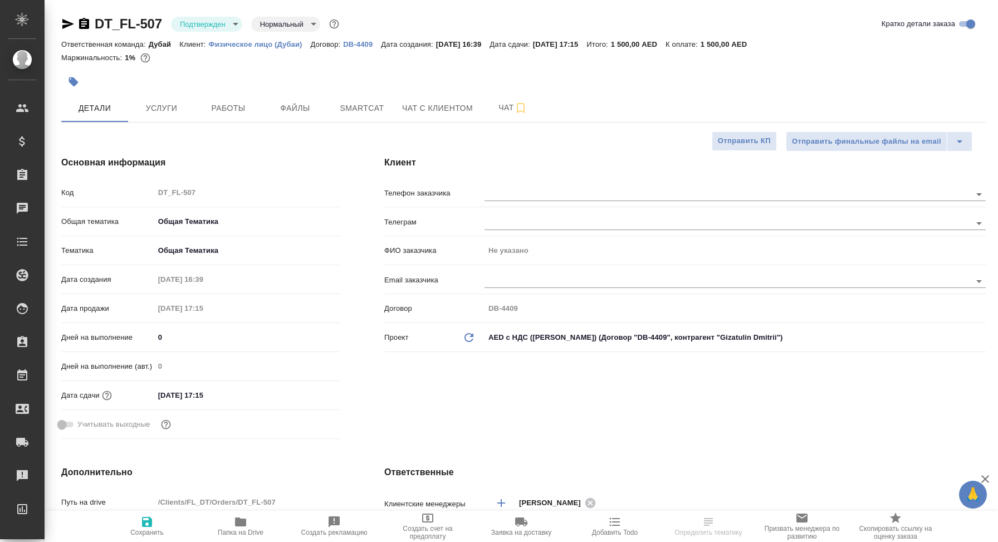
type textarea "x"
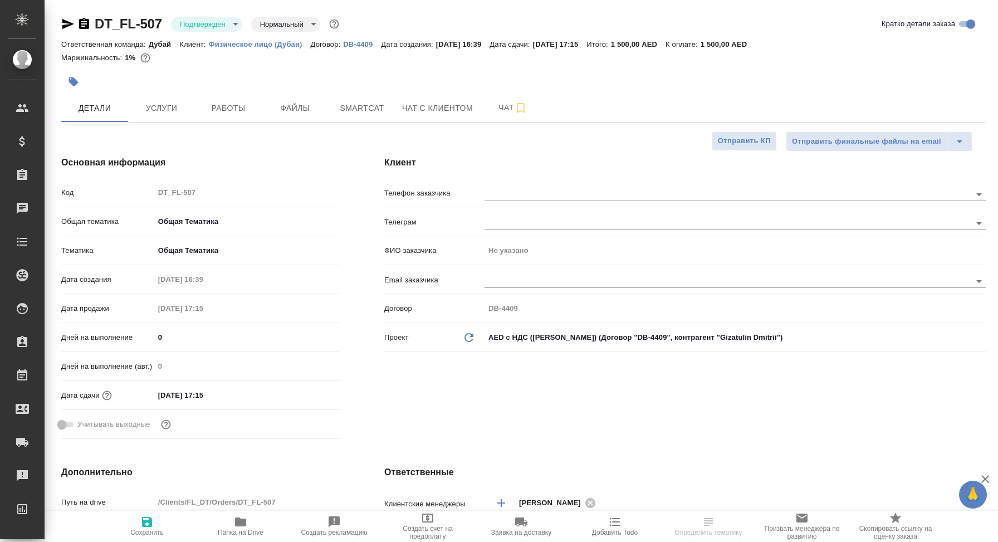
type textarea "x"
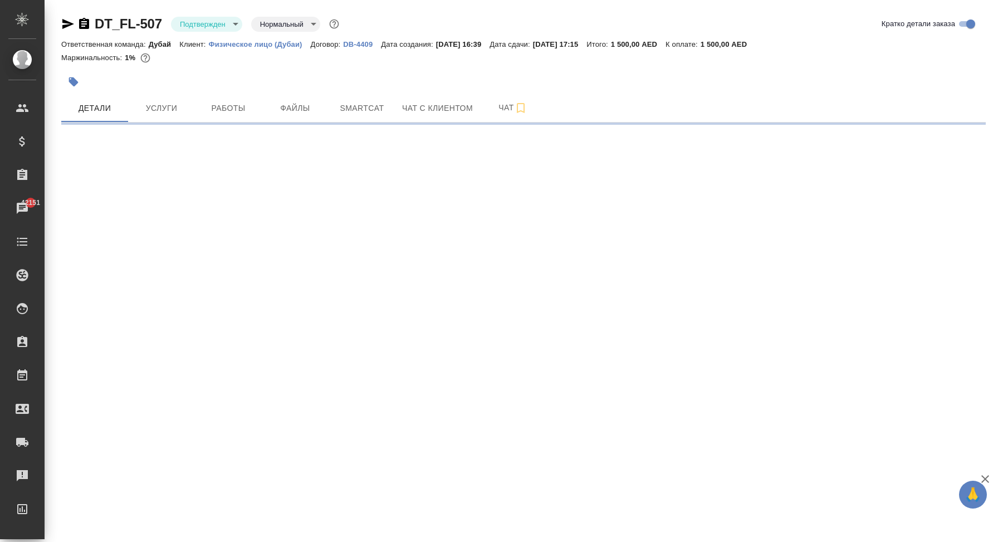
select select "RU"
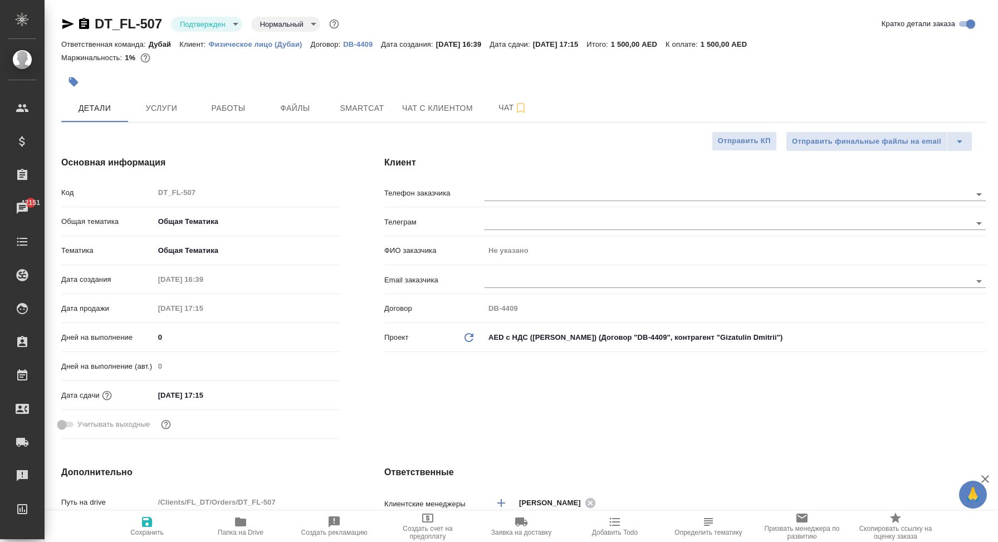
type textarea "x"
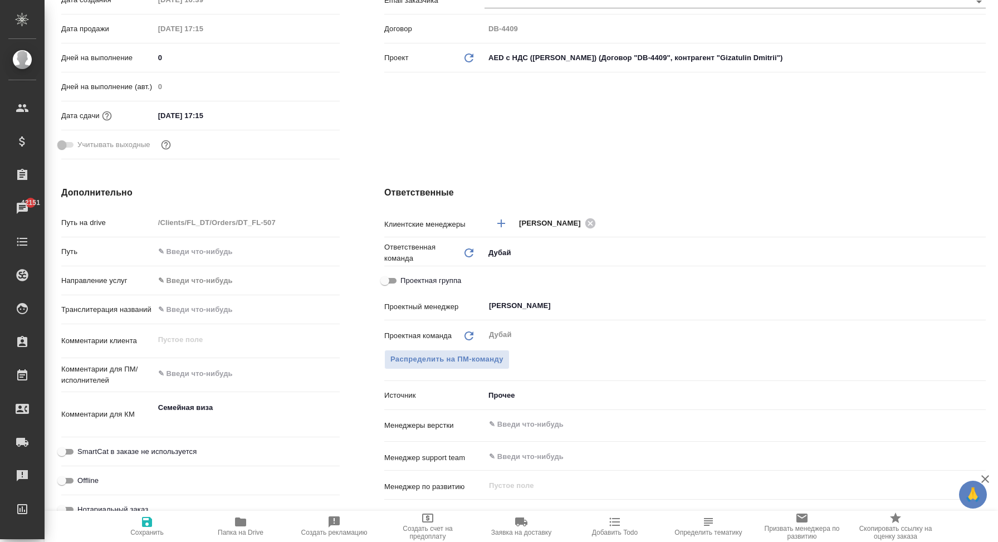
scroll to position [281, 0]
click at [498, 393] on body "🙏 .cls-1 fill:#fff; AWATERA Корэн Владислав Клиенты Спецификации Заказы 42151 Ч…" at bounding box center [499, 271] width 998 height 542
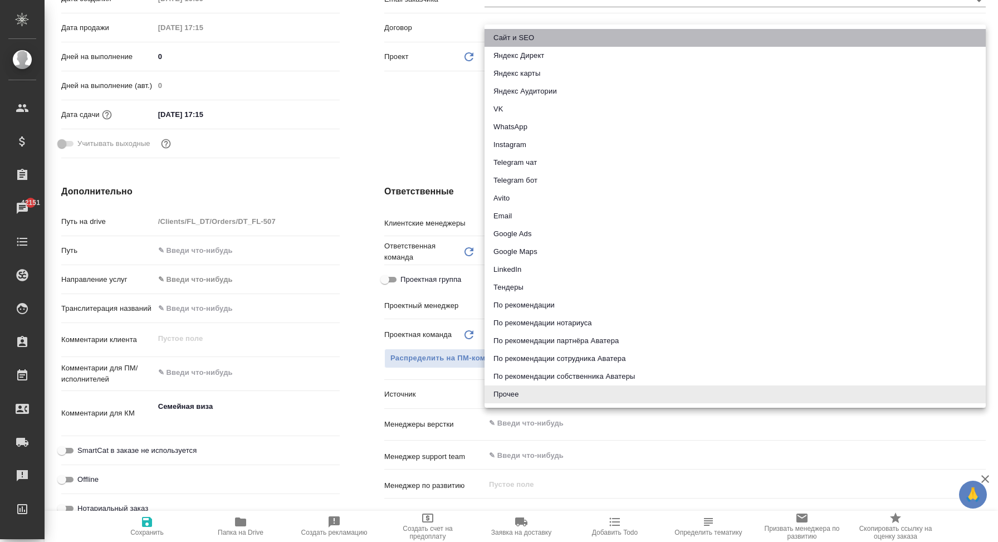
click at [564, 45] on li "Сайт и SEO" at bounding box center [735, 38] width 501 height 18
type textarea "x"
type input "seo"
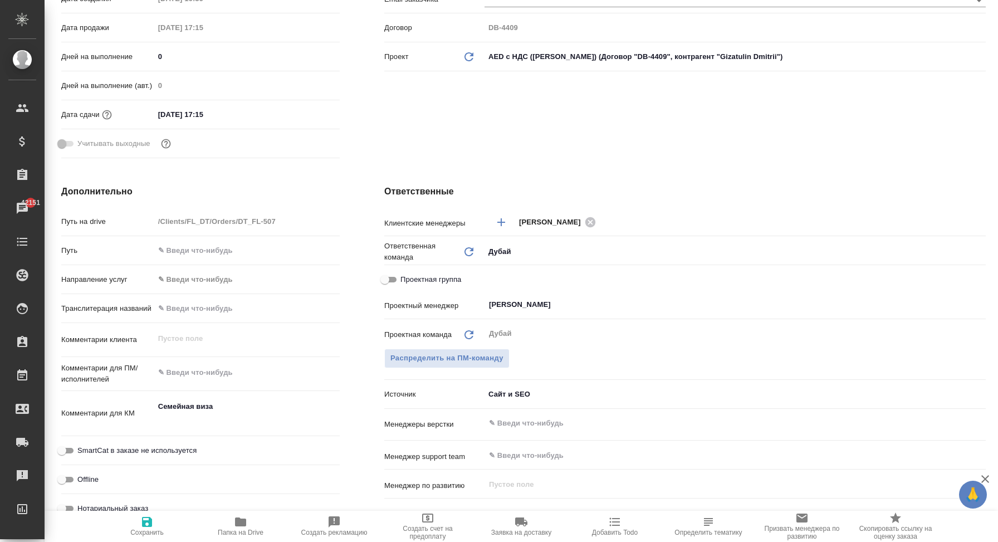
click at [157, 522] on span "Сохранить" at bounding box center [147, 525] width 80 height 21
type textarea "x"
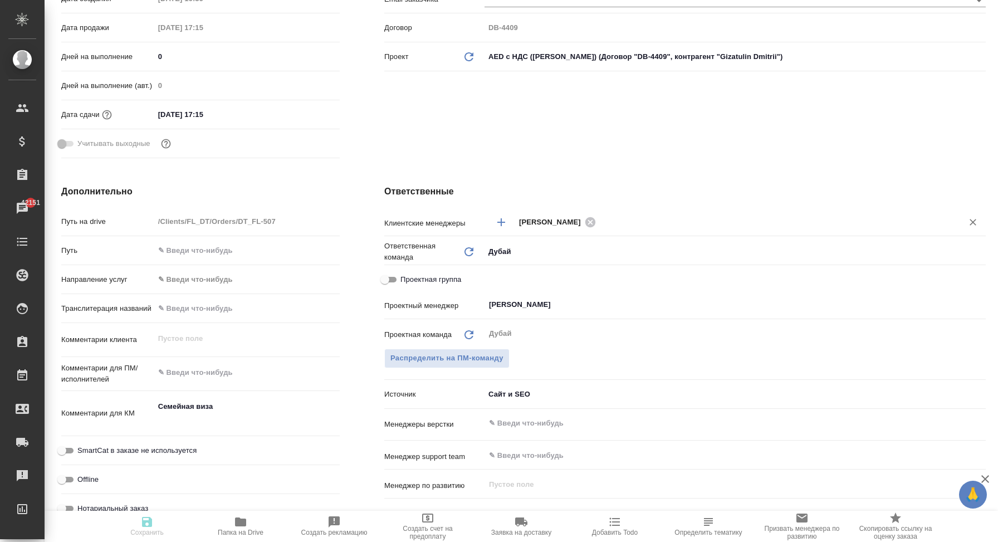
type textarea "x"
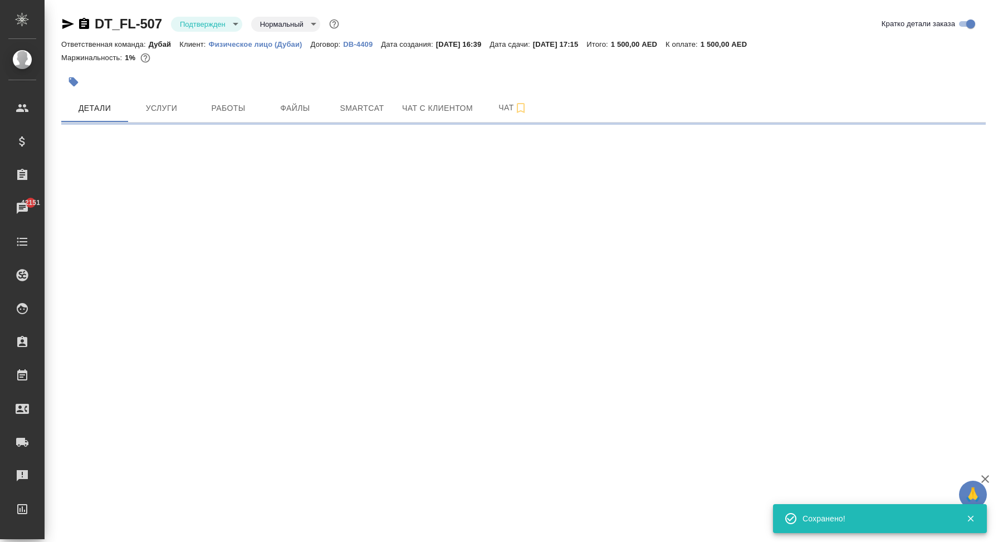
scroll to position [0, 0]
select select "RU"
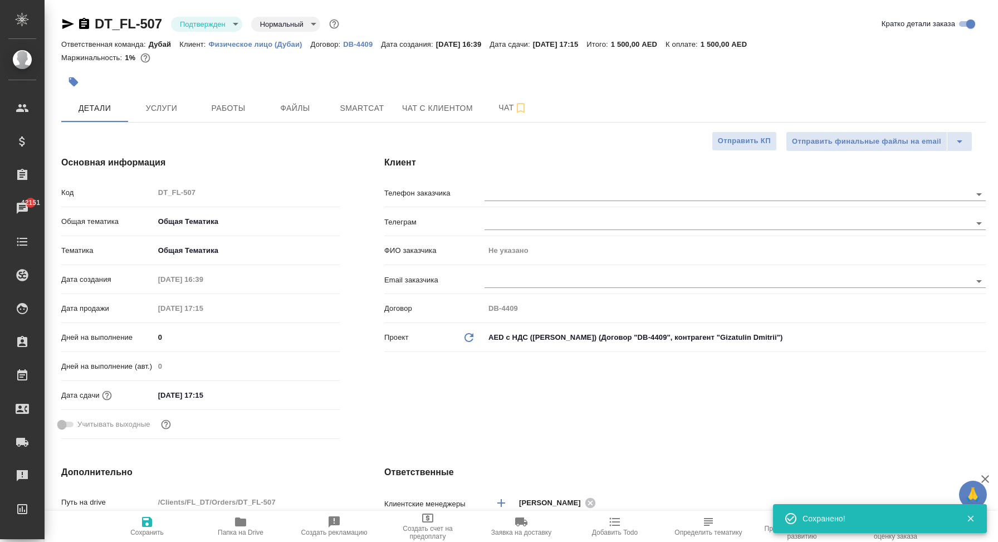
type textarea "x"
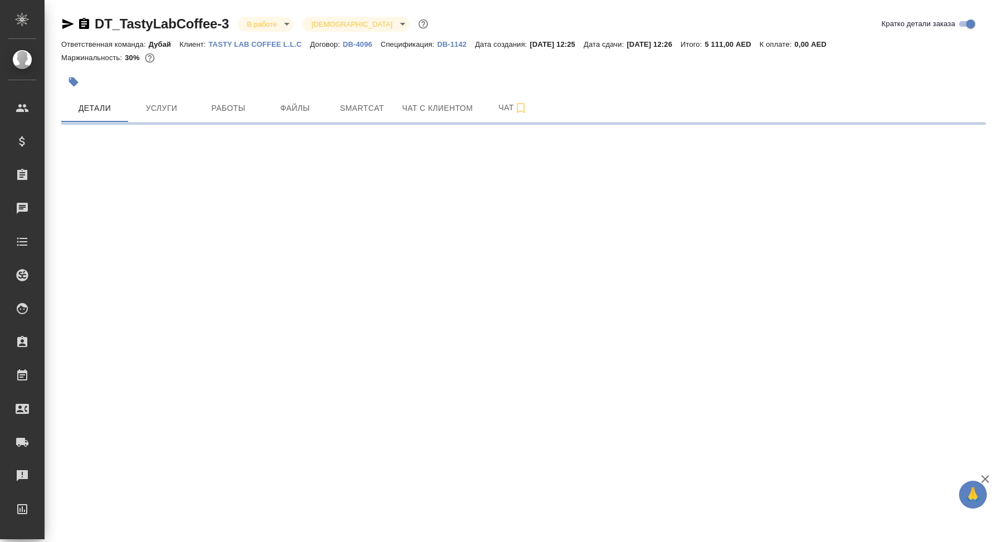
select select "RU"
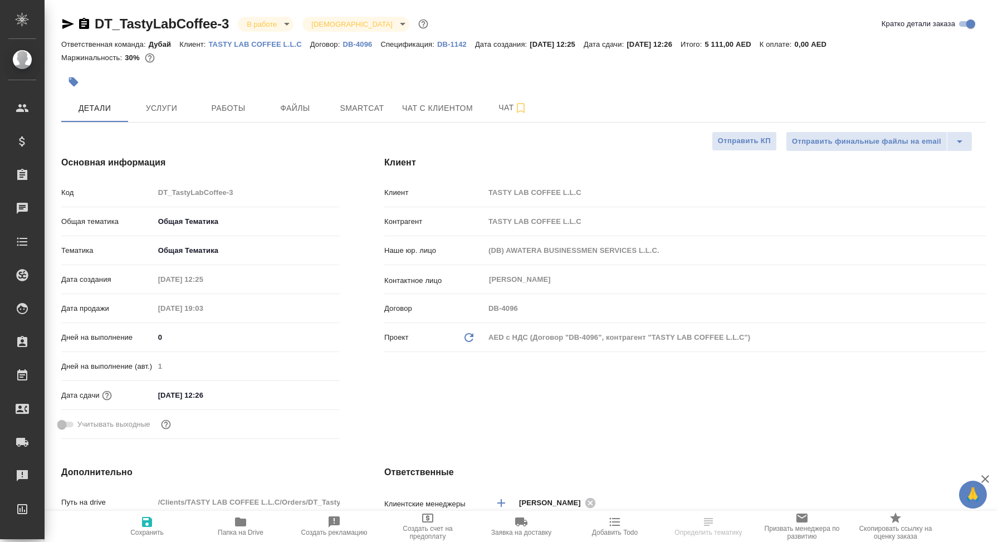
type textarea "x"
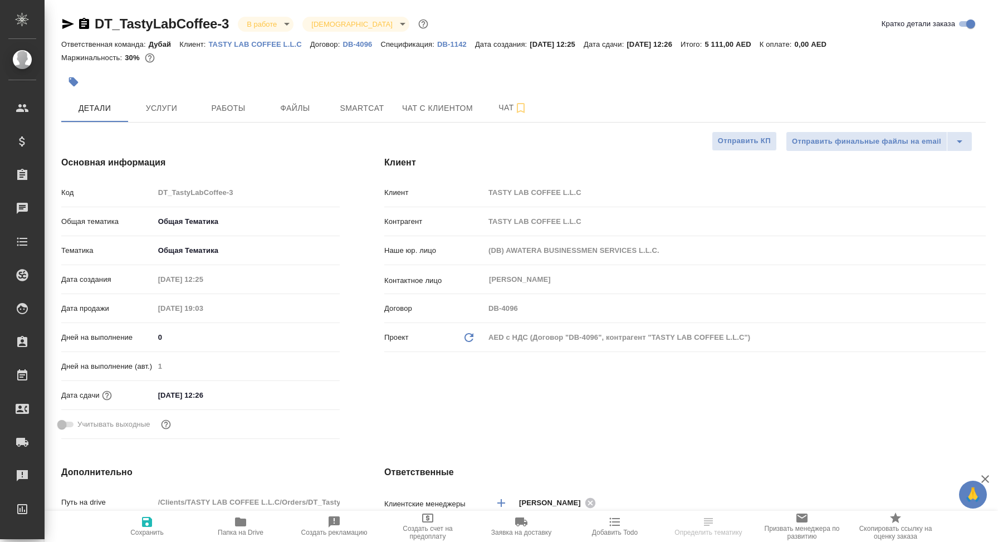
type textarea "x"
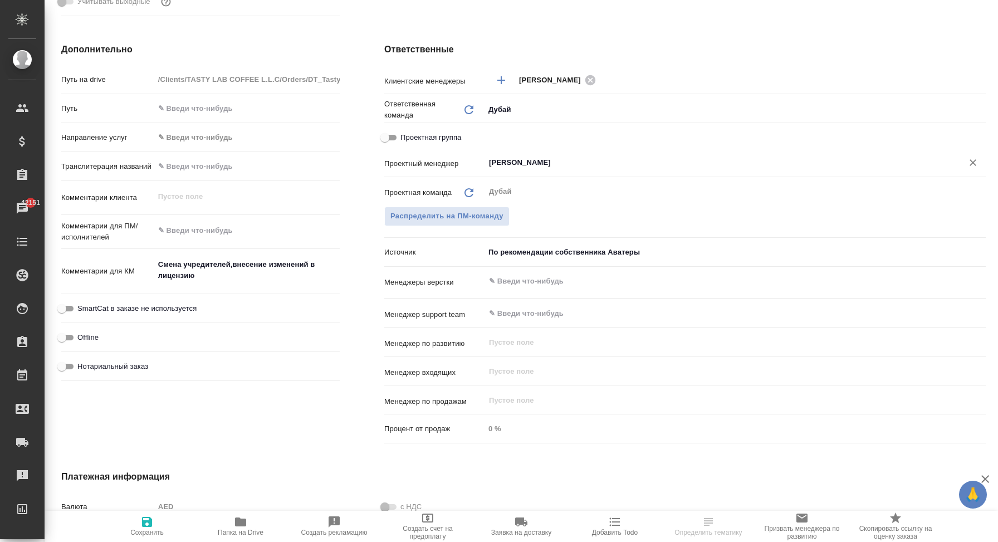
scroll to position [421, 0]
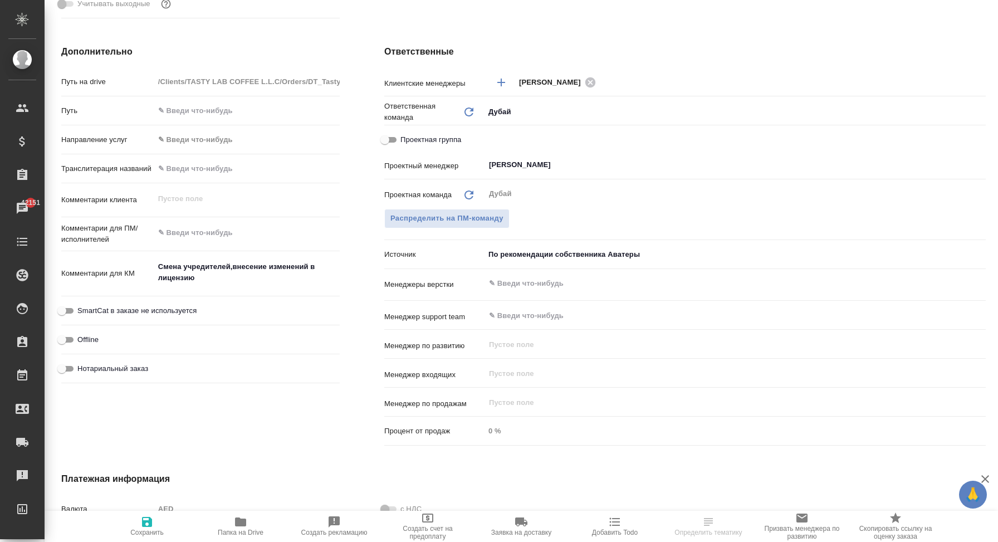
type textarea "x"
select select "RU"
type textarea "x"
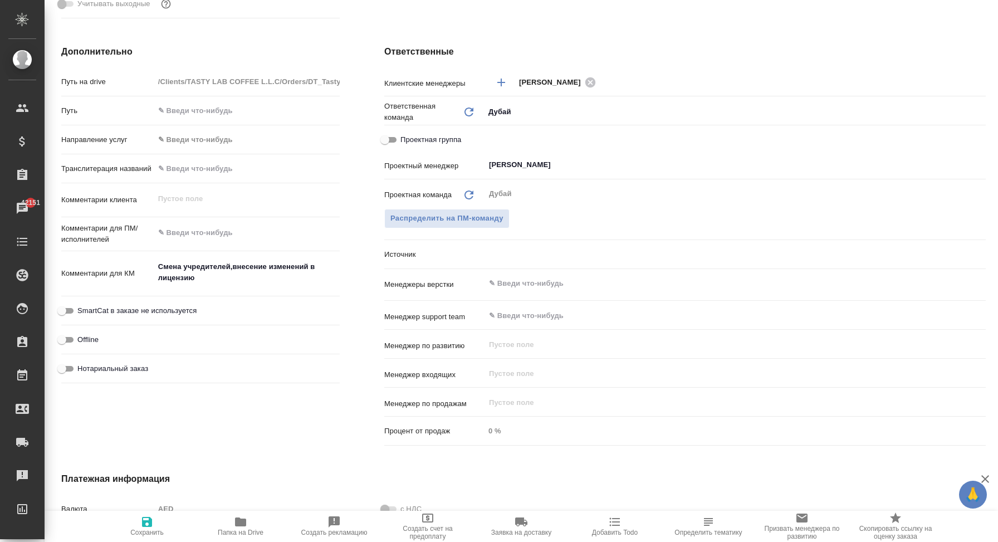
type textarea "x"
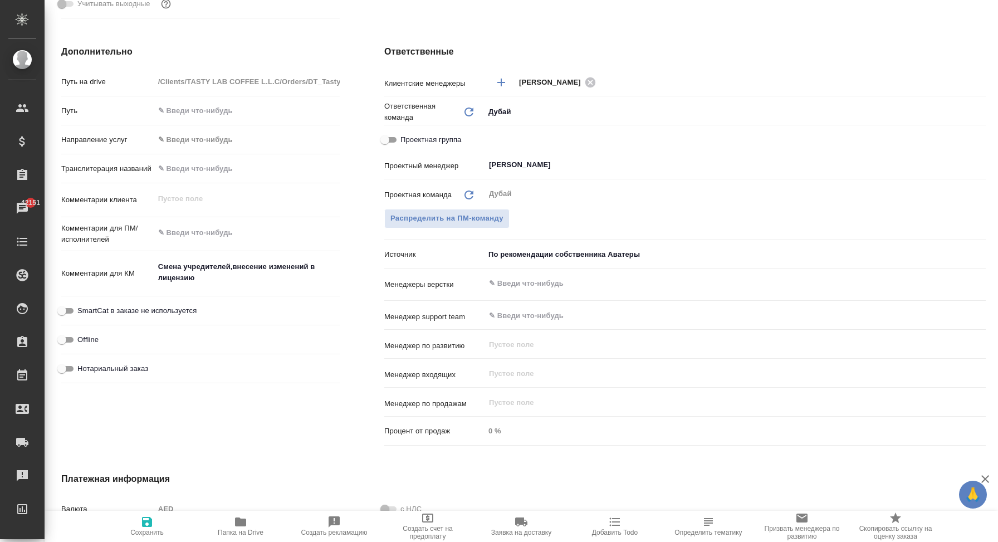
scroll to position [0, 0]
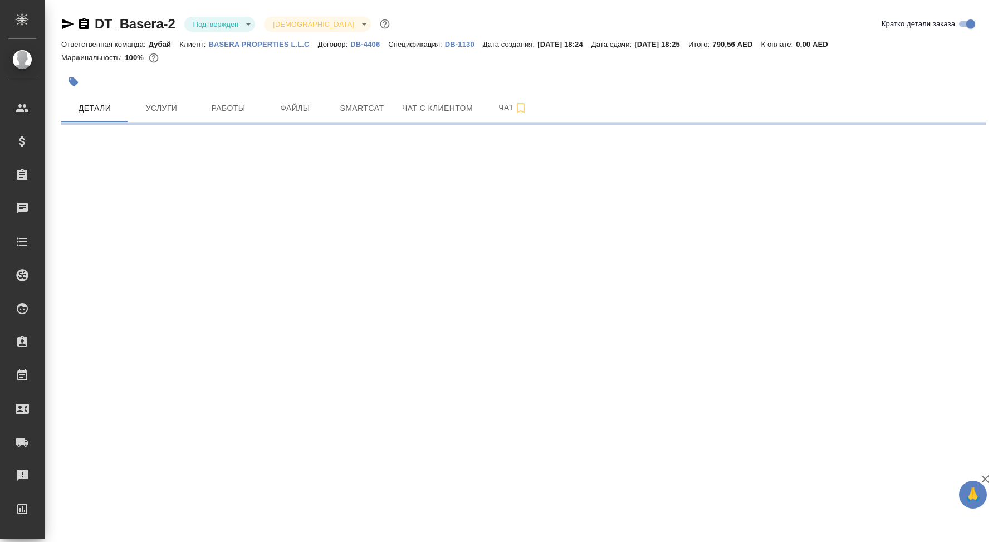
select select "RU"
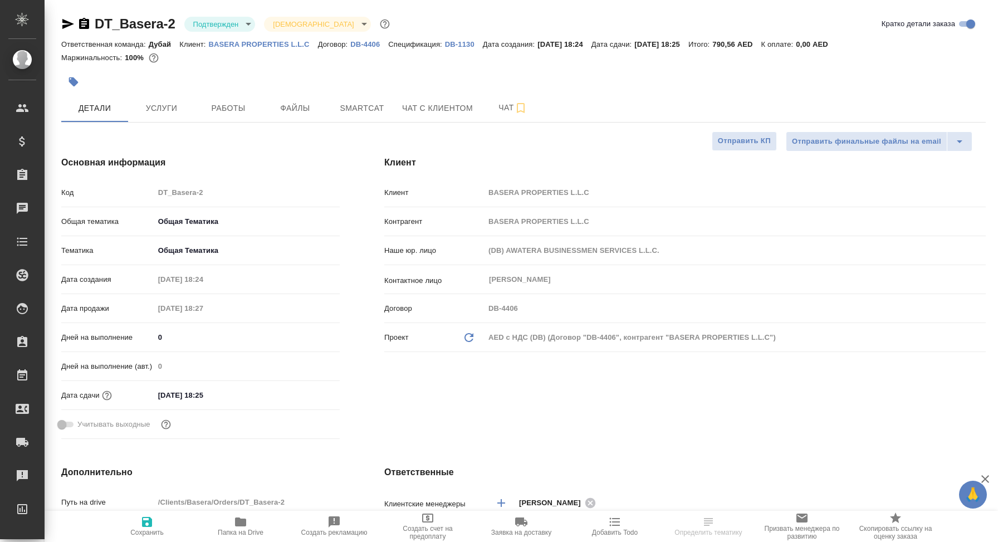
type textarea "x"
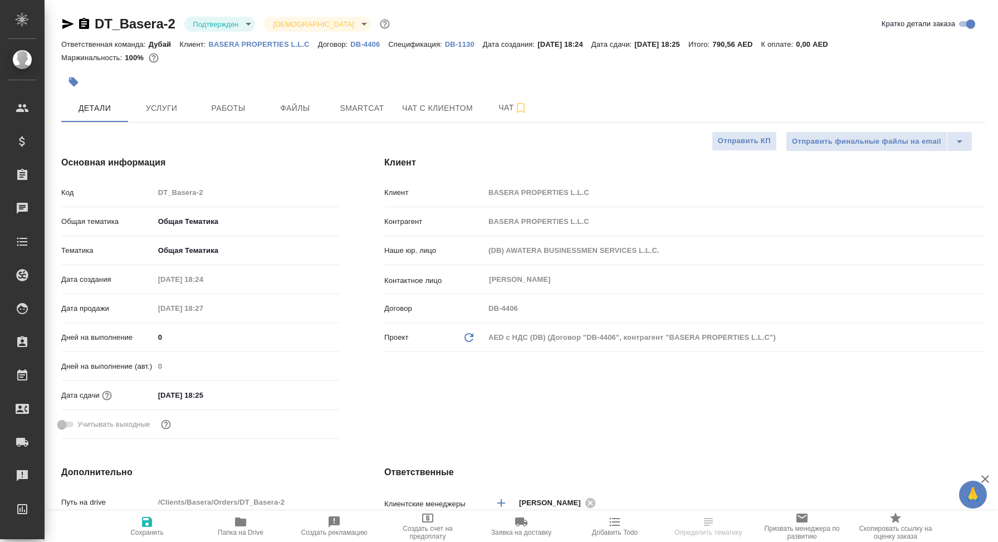
type textarea "x"
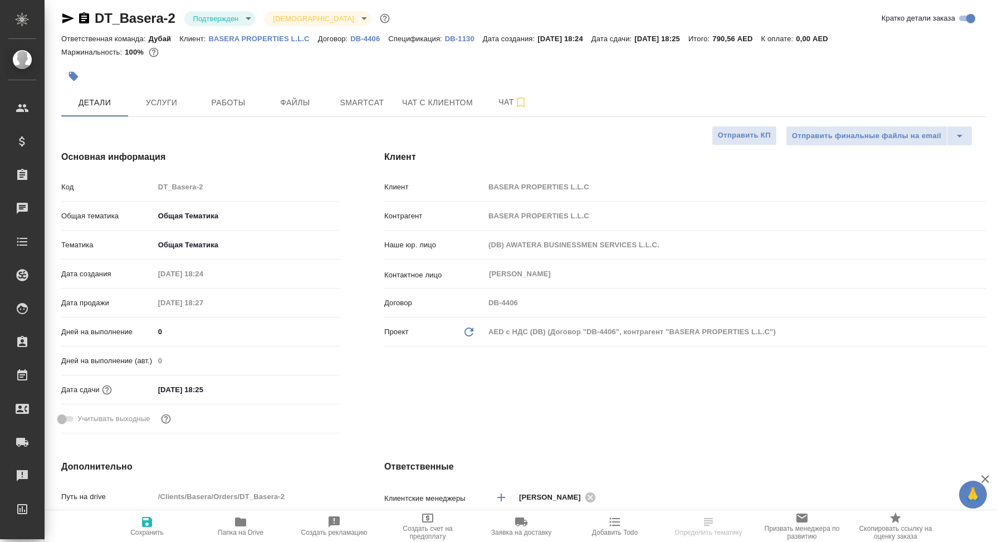
scroll to position [7, 0]
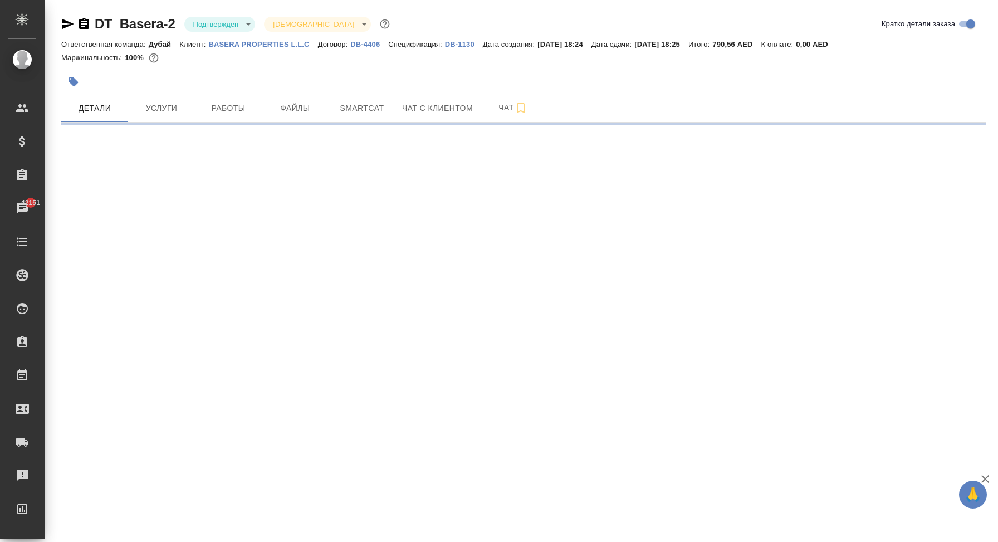
select select "RU"
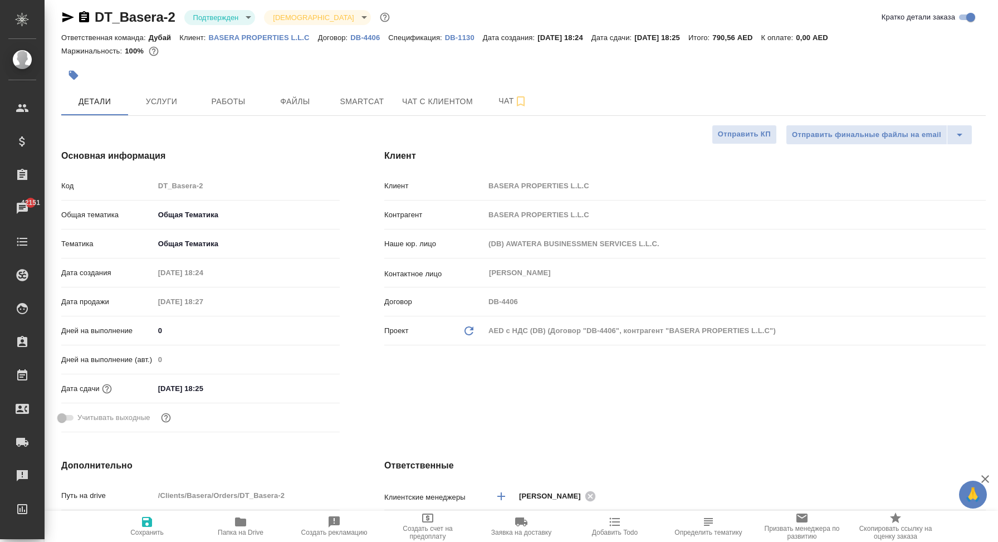
type textarea "x"
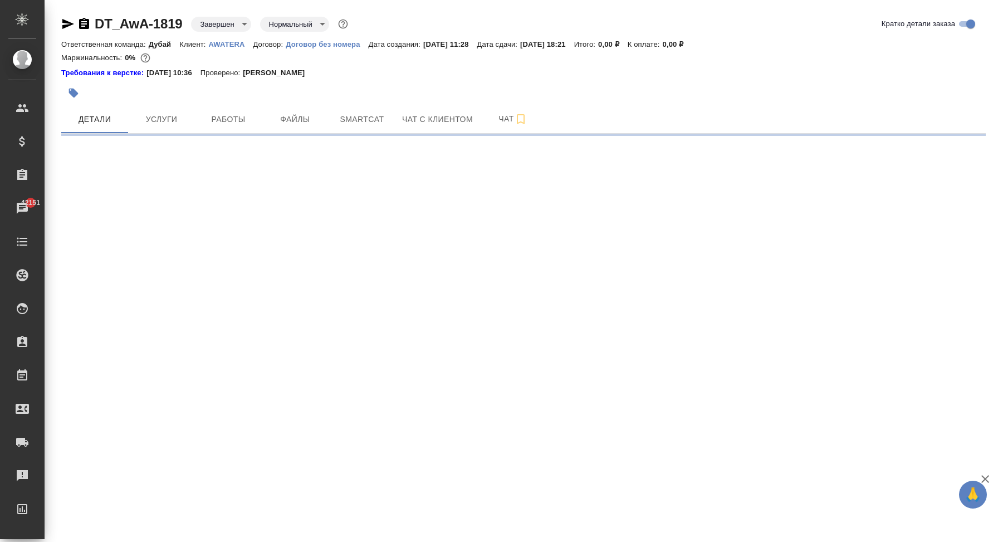
select select "RU"
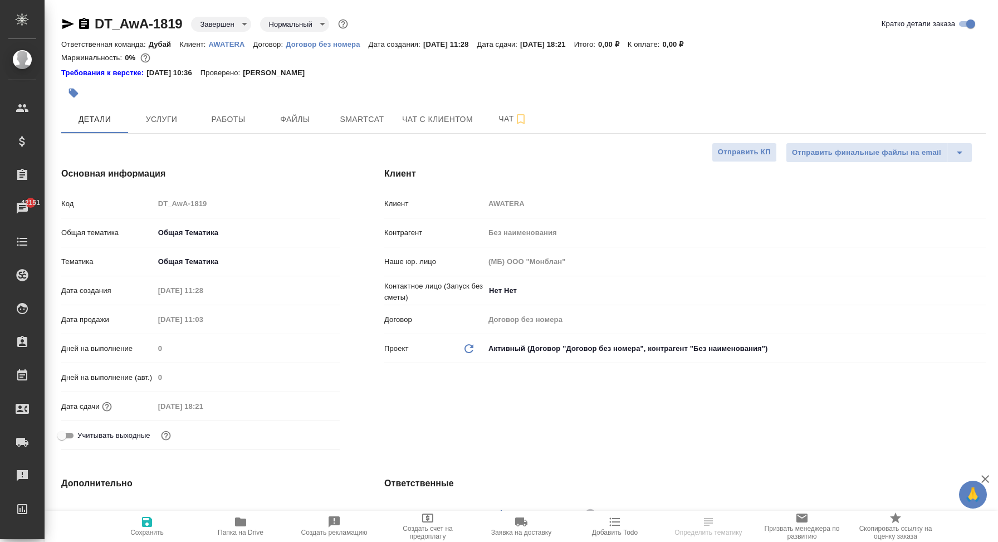
type textarea "x"
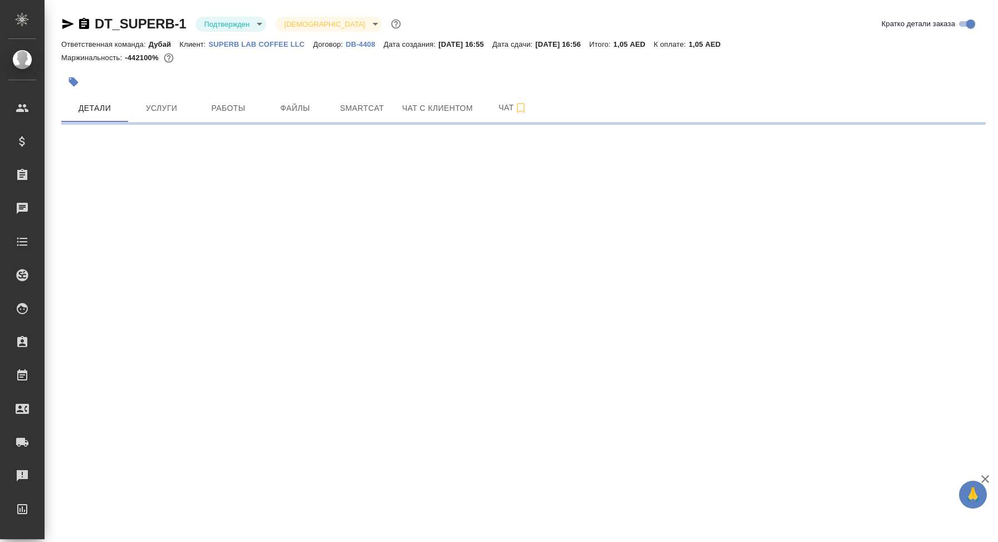
select select "RU"
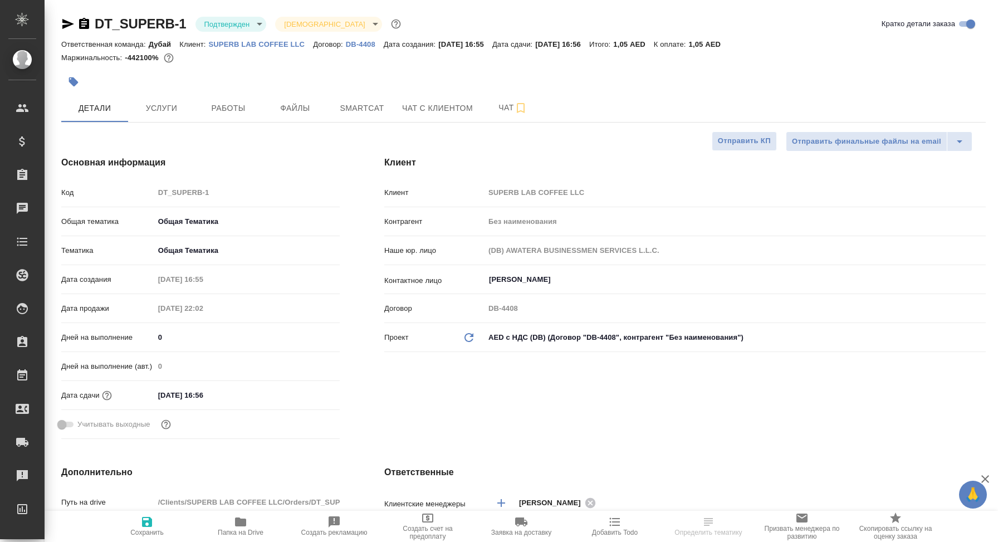
type textarea "x"
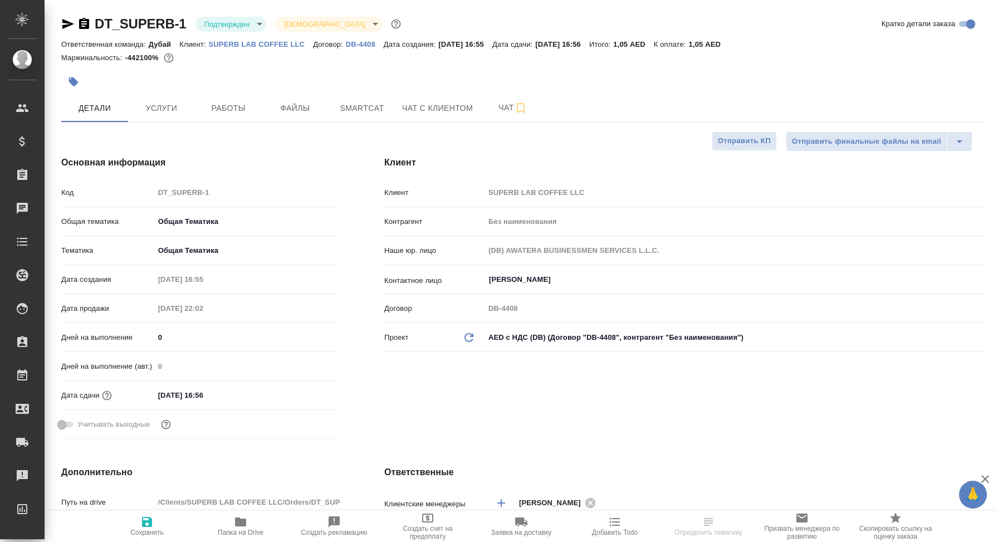
type textarea "x"
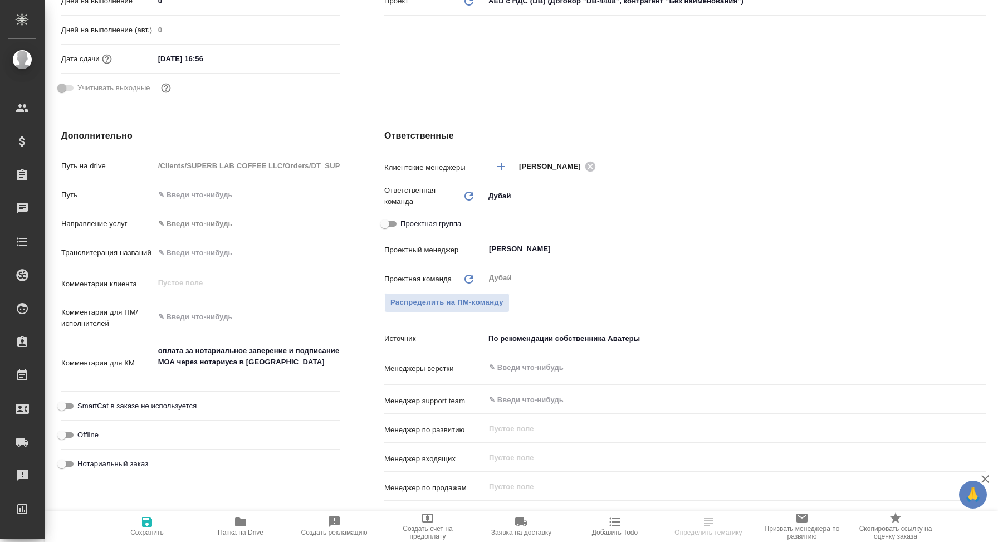
scroll to position [338, 0]
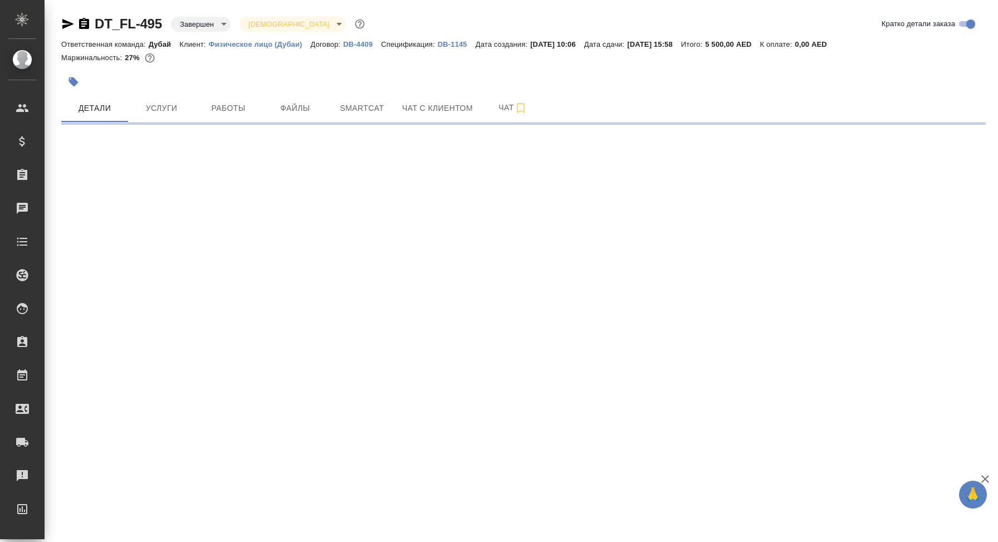
select select "RU"
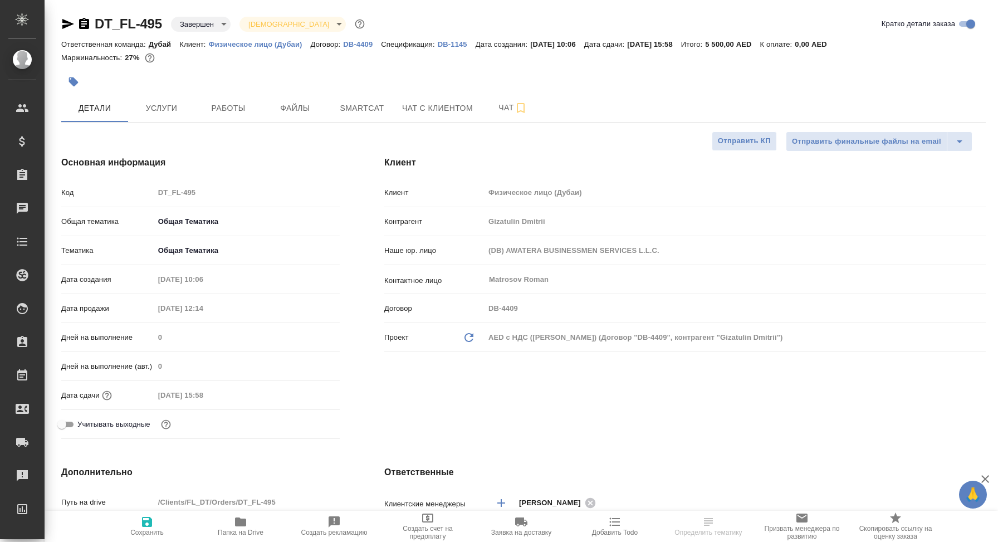
type textarea "x"
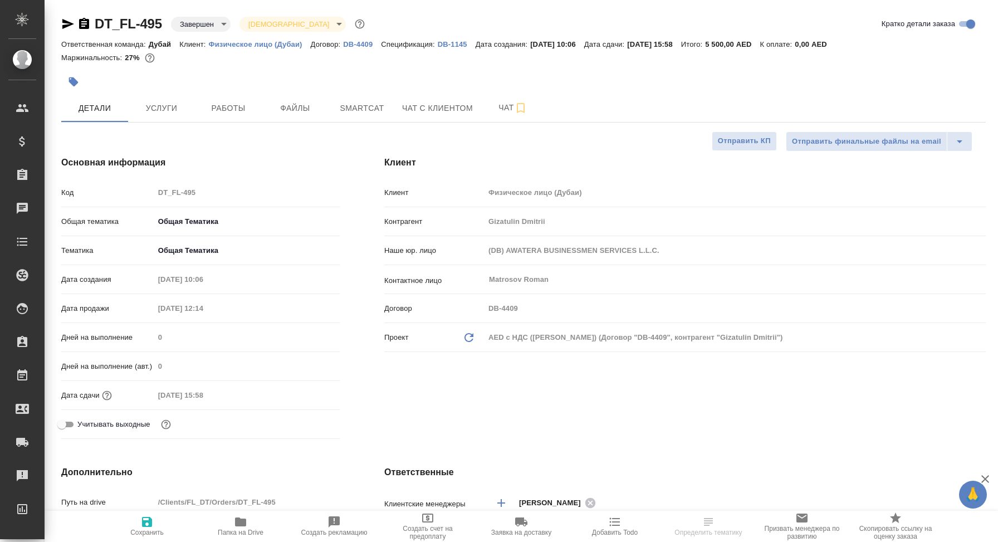
type textarea "x"
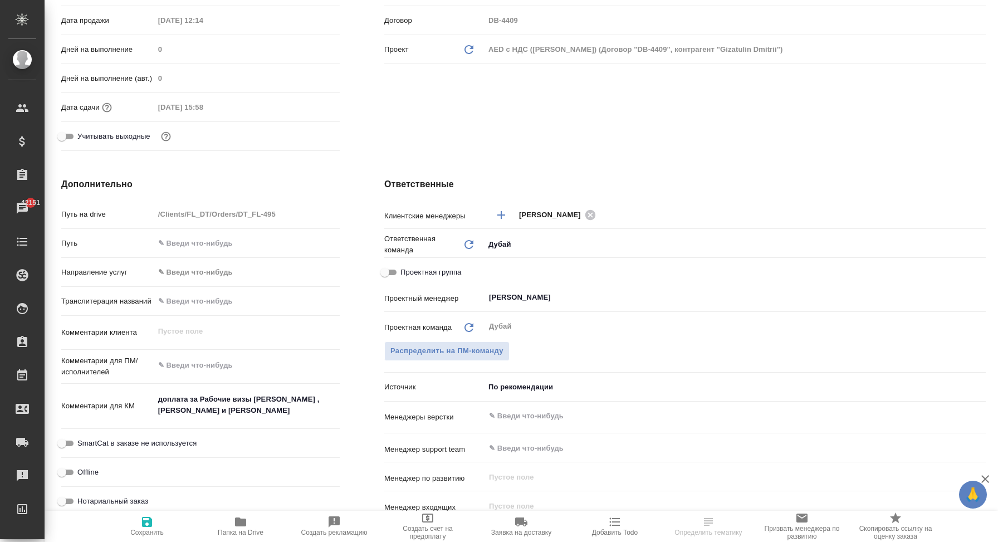
scroll to position [302, 0]
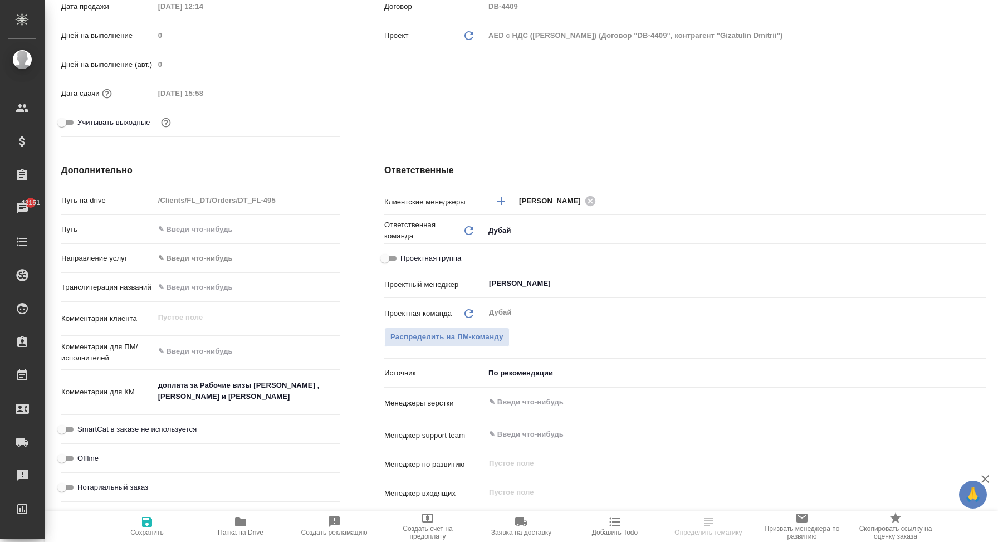
click at [524, 376] on body "🙏 .cls-1 fill:#fff; AWATERA Корэн [PERSON_NAME] Спецификации Заказы 42151 Чаты …" at bounding box center [499, 271] width 998 height 542
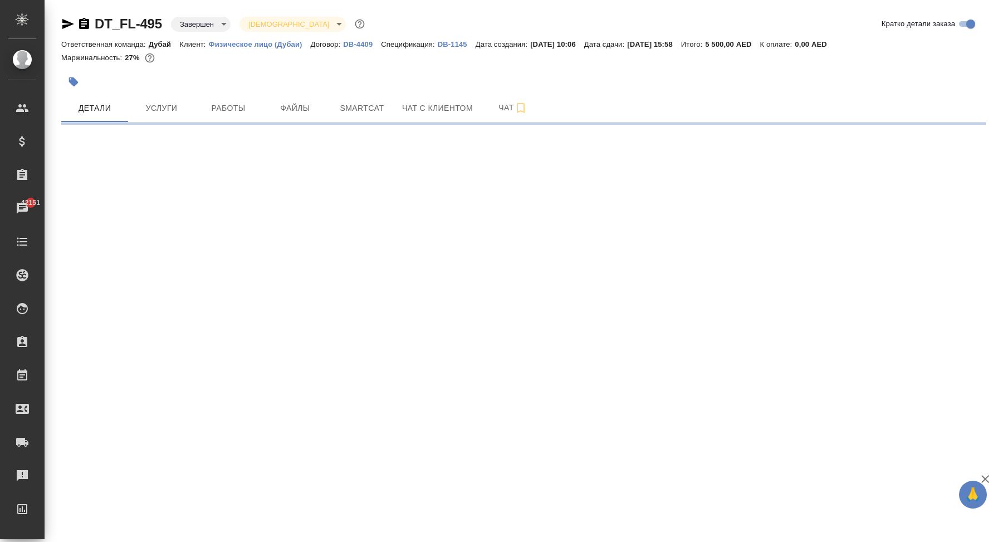
scroll to position [0, 0]
select select "RU"
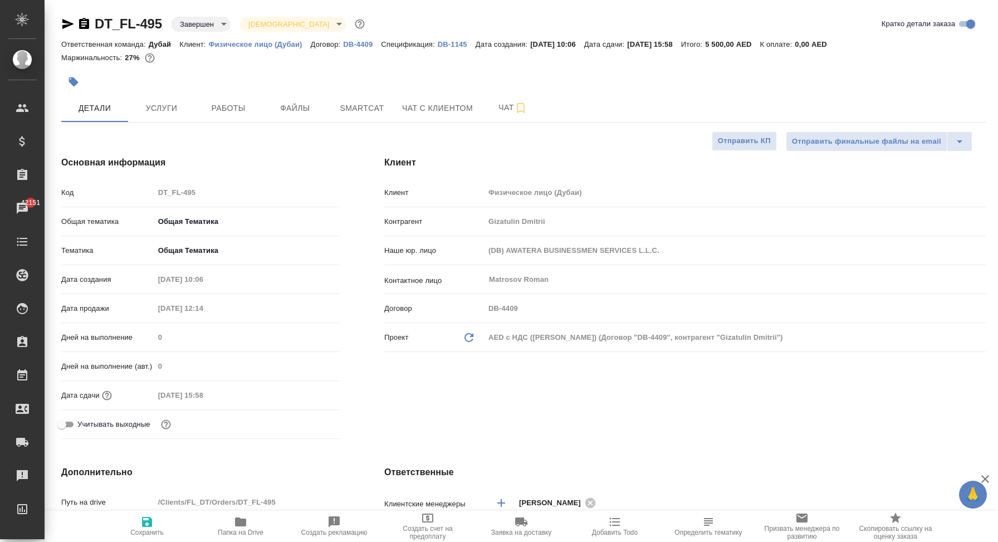
type textarea "x"
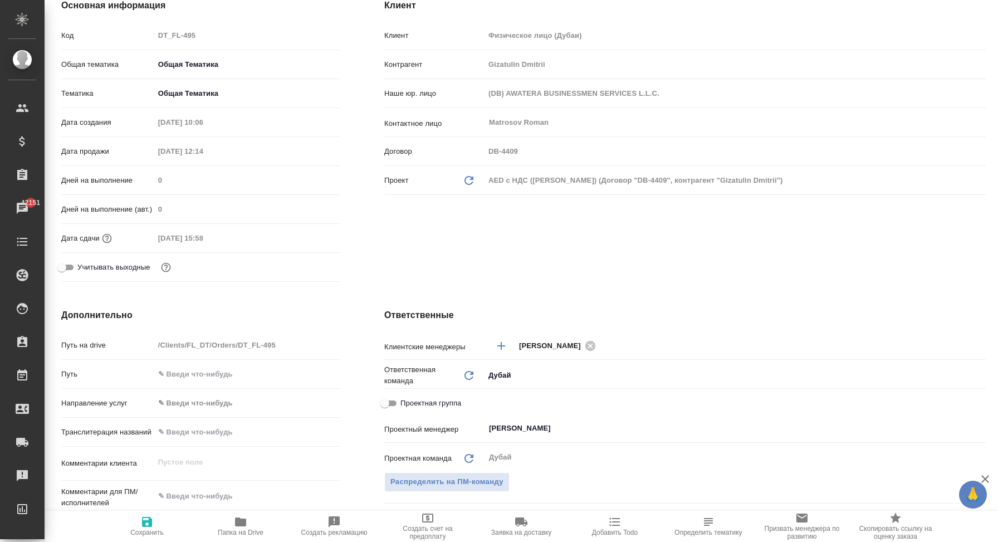
scroll to position [167, 0]
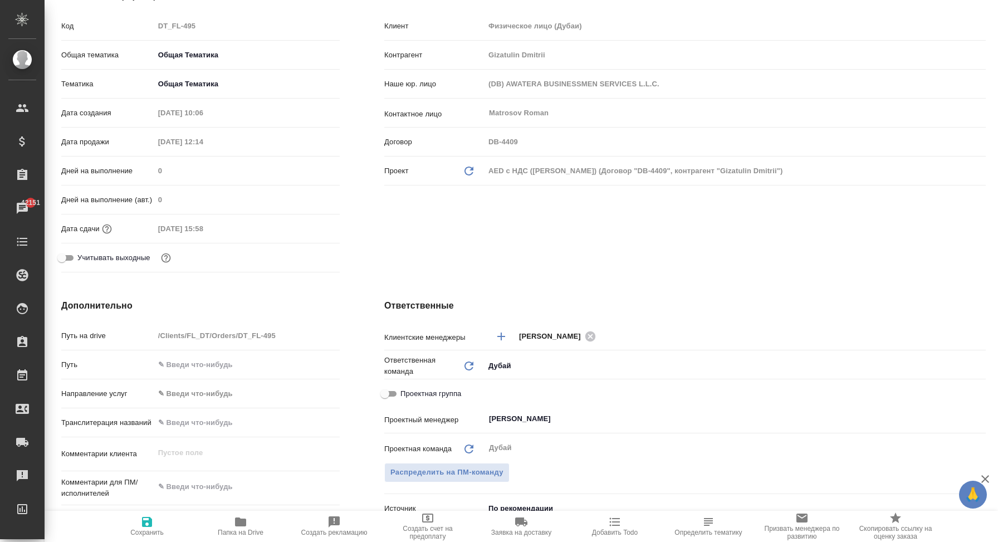
click at [507, 370] on body "🙏 .cls-1 fill:#fff; AWATERA Корэн [PERSON_NAME] Спецификации Заказы 42151 Чаты …" at bounding box center [499, 271] width 998 height 542
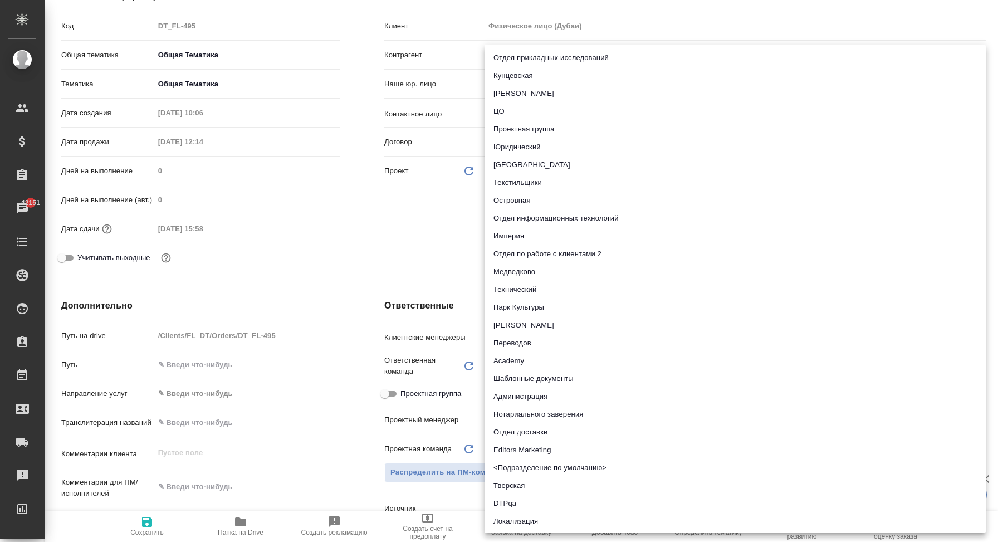
scroll to position [1213, 0]
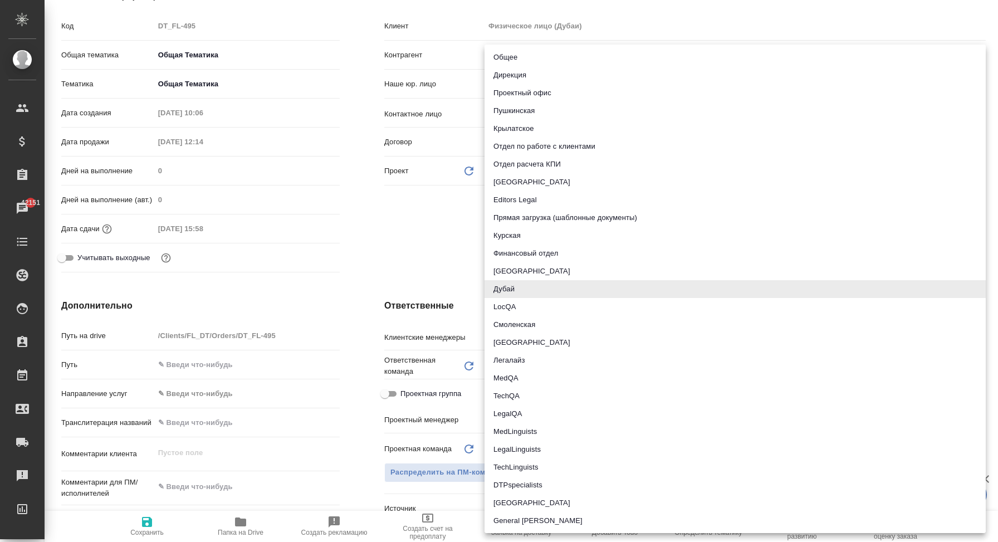
click at [434, 268] on div at bounding box center [499, 271] width 998 height 542
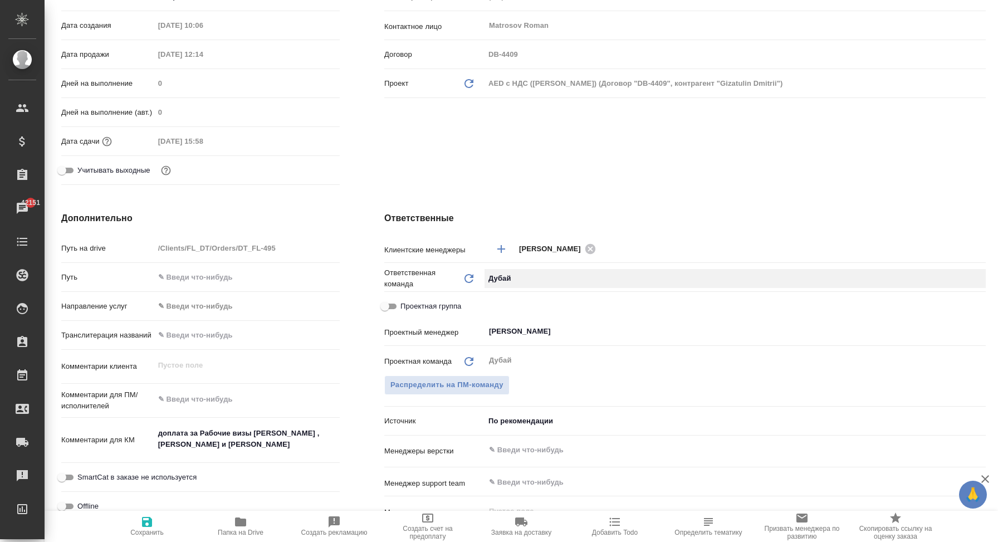
scroll to position [255, 0]
click at [522, 420] on body "🙏 .cls-1 fill:#fff; AWATERA Корэн [PERSON_NAME] Спецификации Заказы 42151 Чаты …" at bounding box center [499, 271] width 998 height 542
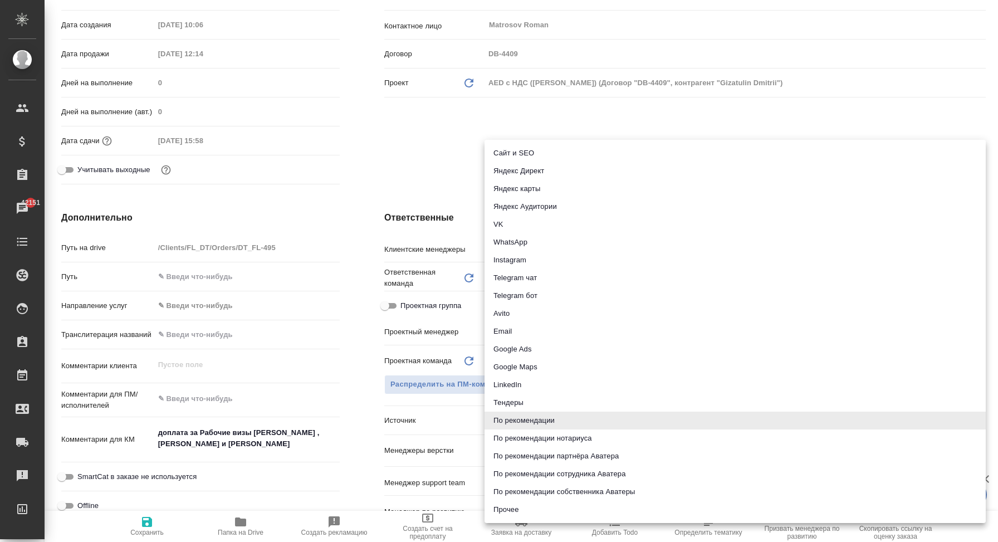
click at [539, 237] on li "WhatsApp" at bounding box center [735, 242] width 501 height 18
type textarea "x"
type input "whatsapp"
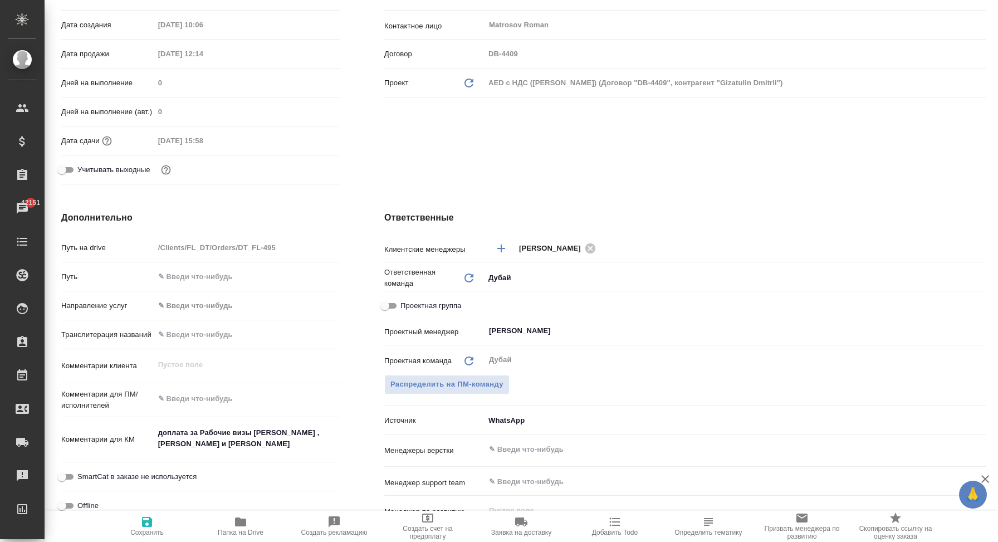
click at [154, 523] on span "Сохранить" at bounding box center [147, 525] width 80 height 21
type textarea "x"
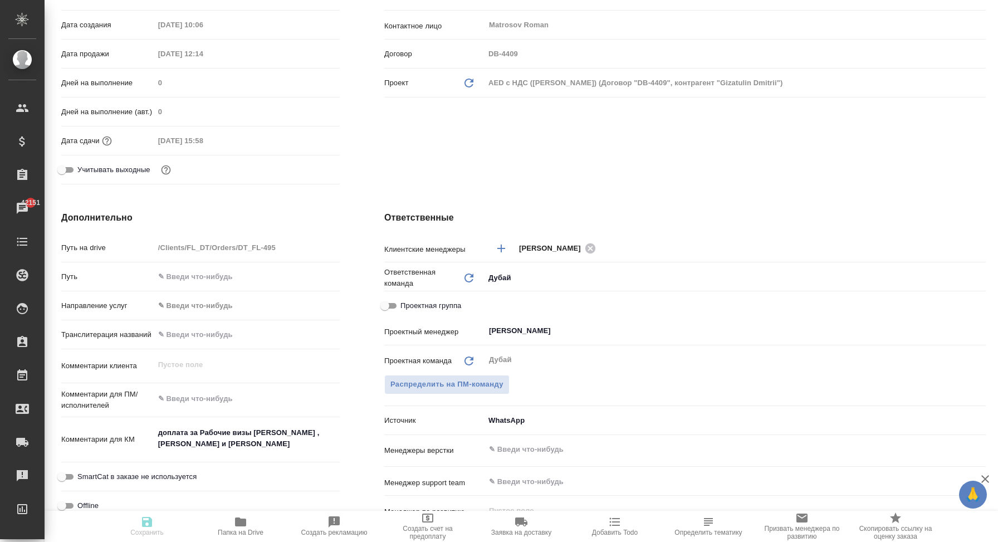
type textarea "x"
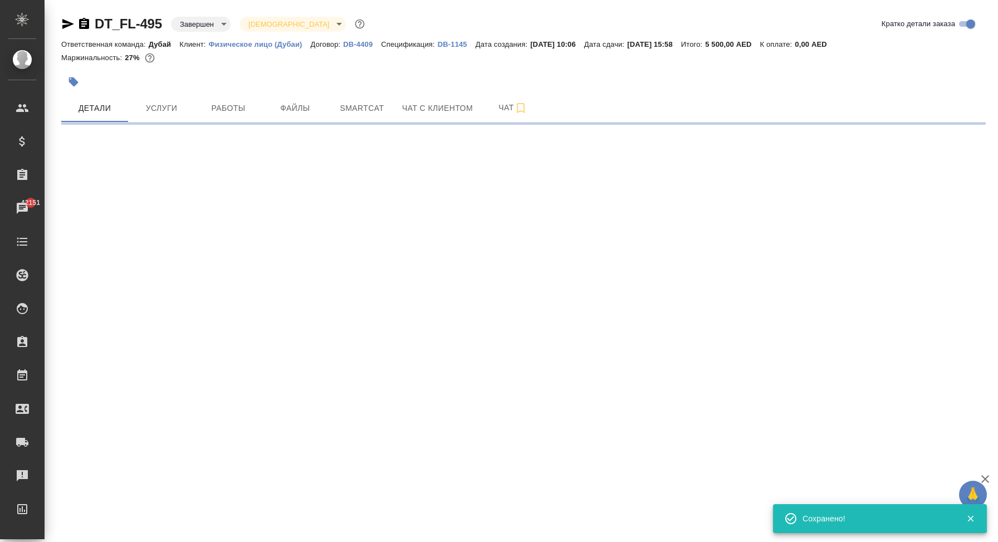
scroll to position [0, 0]
select select "RU"
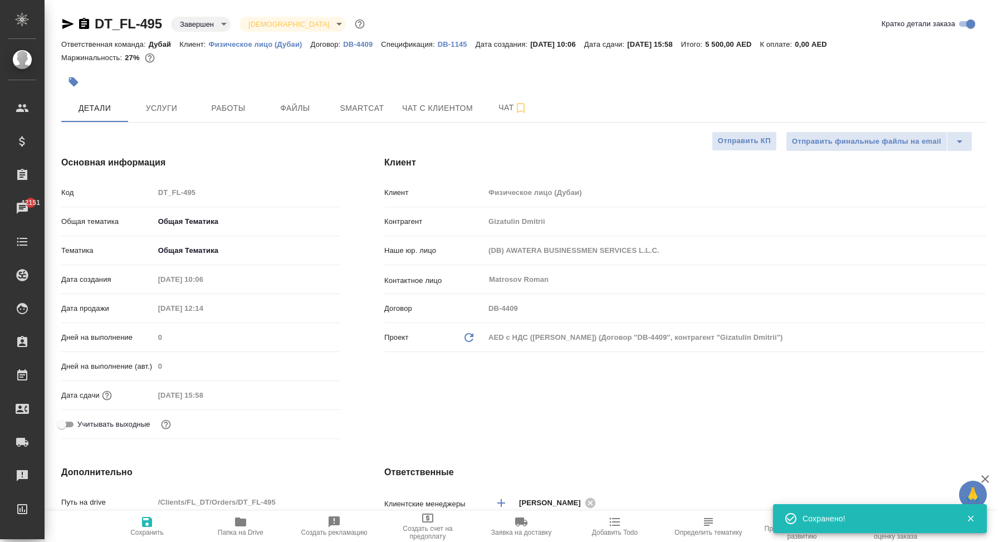
type textarea "x"
